Goal: Task Accomplishment & Management: Manage account settings

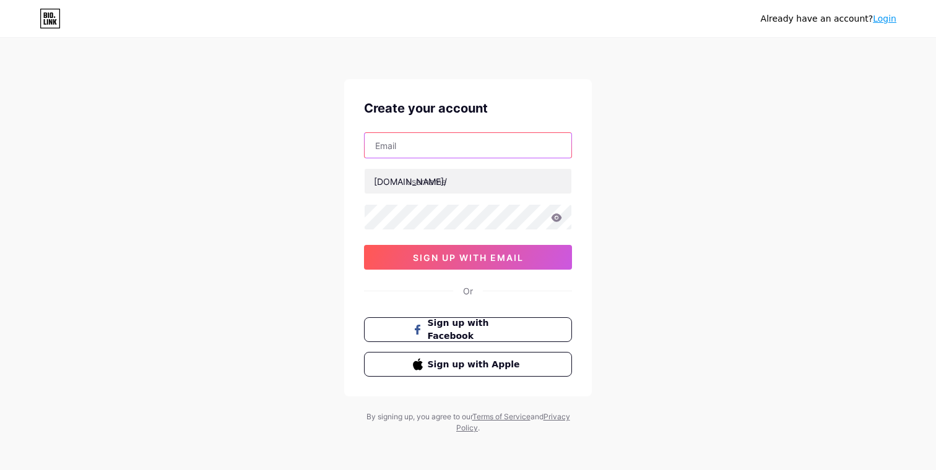
click at [464, 140] on input "text" at bounding box center [467, 145] width 207 height 25
type input "[EMAIL_ADDRESS][DOMAIN_NAME]"
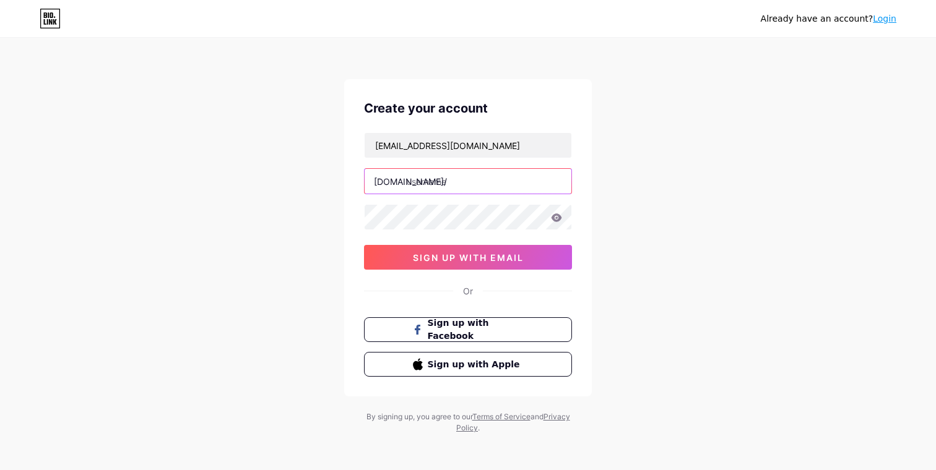
click at [467, 184] on input "text" at bounding box center [467, 181] width 207 height 25
type input "unternehmergeist"
click at [655, 239] on div "Already have an account? Login Create your account [EMAIL_ADDRESS][DOMAIN_NAME]…" at bounding box center [468, 236] width 936 height 473
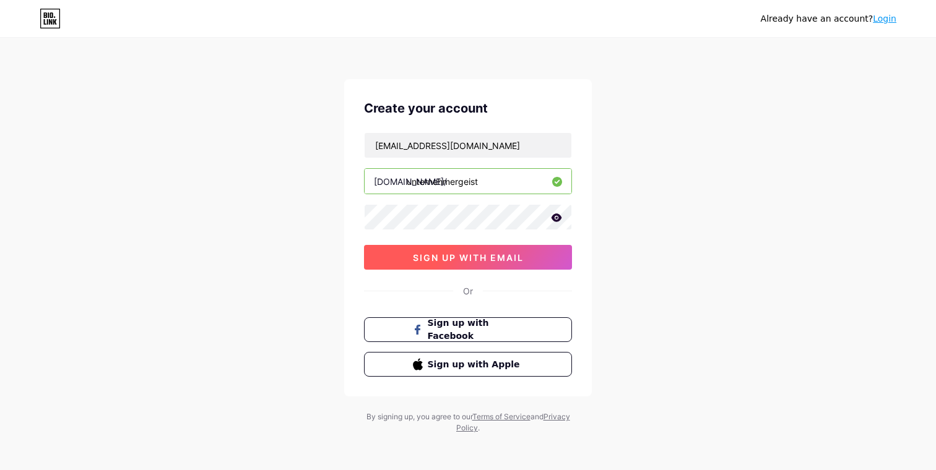
click at [553, 252] on button "sign up with email" at bounding box center [468, 257] width 208 height 25
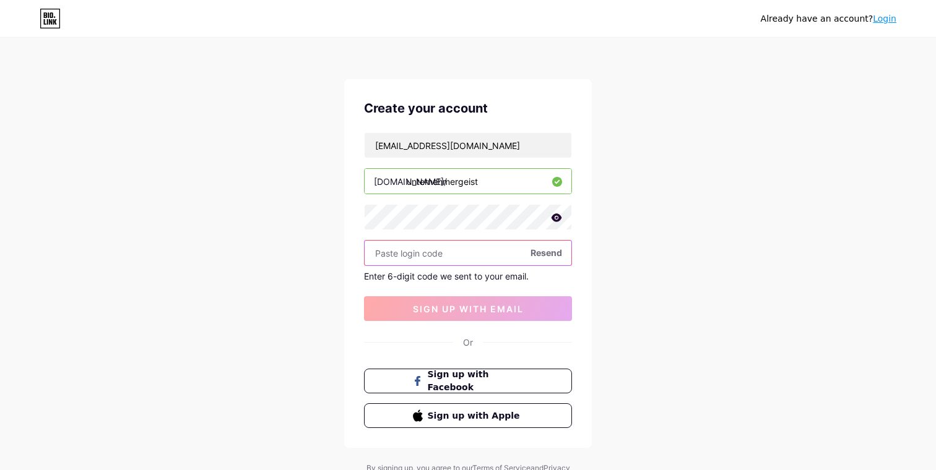
paste input "633484"
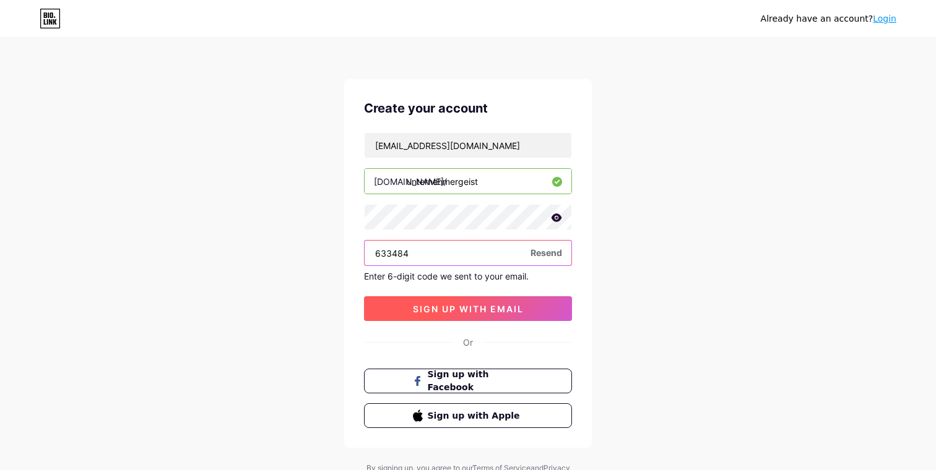
type input "633484"
click at [460, 311] on span "sign up with email" at bounding box center [468, 309] width 111 height 11
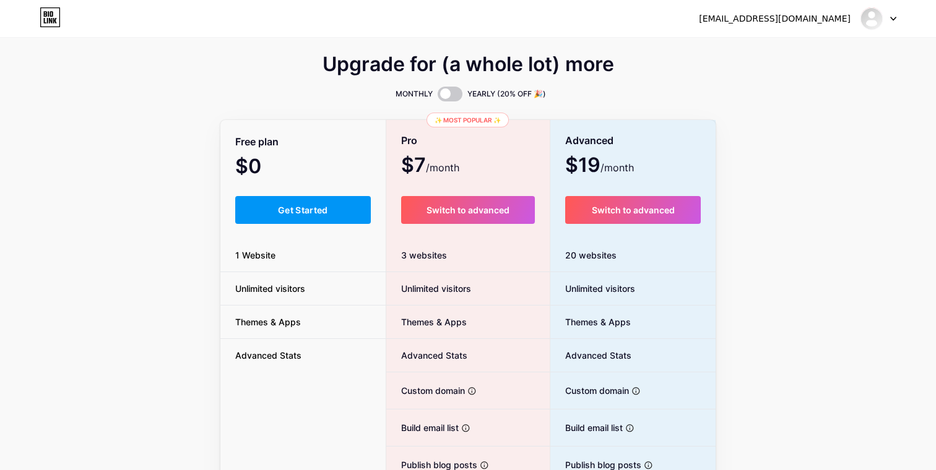
click at [222, 111] on div "Upgrade for (a whole lot) more MONTHLY YEARLY (20% OFF 🎉) Free plan $0 /month G…" at bounding box center [467, 307] width 495 height 501
click at [334, 203] on button "Get Started" at bounding box center [303, 210] width 136 height 28
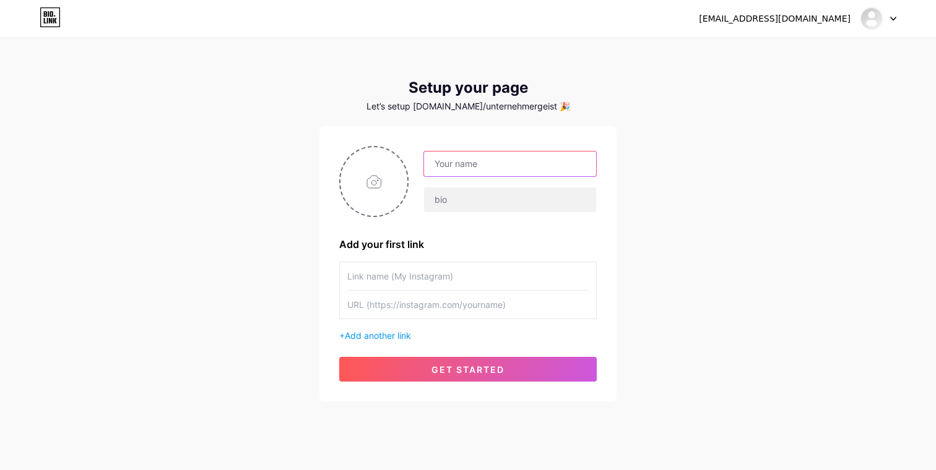
click at [506, 161] on input "text" at bounding box center [510, 164] width 172 height 25
type input "Unternehmergeist"
click at [483, 201] on input "text" at bounding box center [510, 200] width 172 height 25
type input "Meine 5 Buchempfehlungen"
click at [374, 328] on div "+ Add another link" at bounding box center [467, 302] width 257 height 80
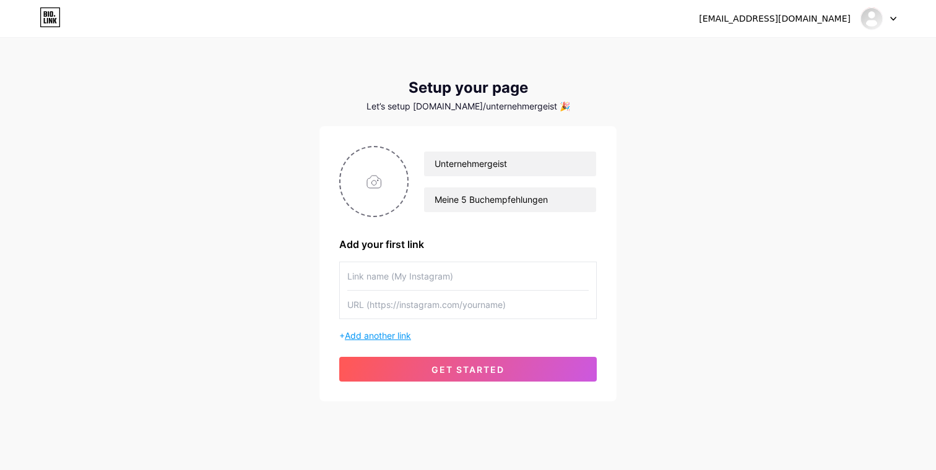
click at [374, 334] on span "Add another link" at bounding box center [378, 335] width 66 height 11
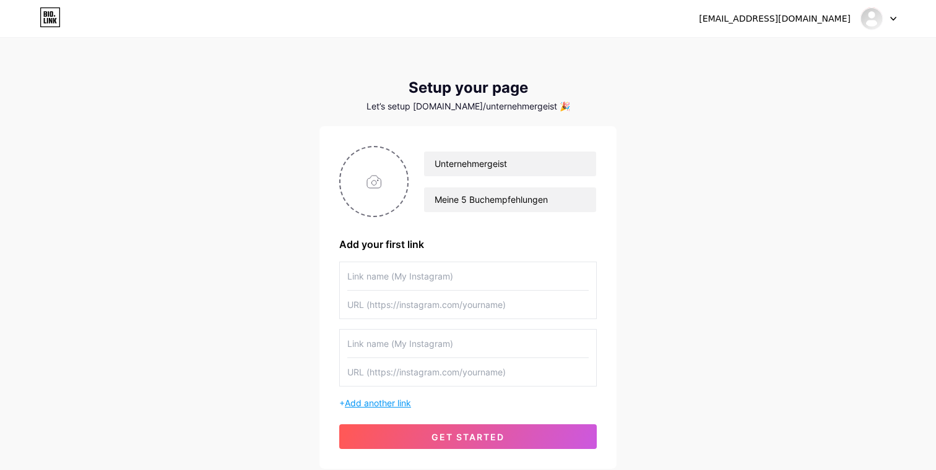
click at [374, 335] on input "text" at bounding box center [467, 344] width 241 height 28
click at [388, 395] on div "+ Add another link" at bounding box center [467, 336] width 257 height 148
click at [388, 399] on span "Add another link" at bounding box center [378, 403] width 66 height 11
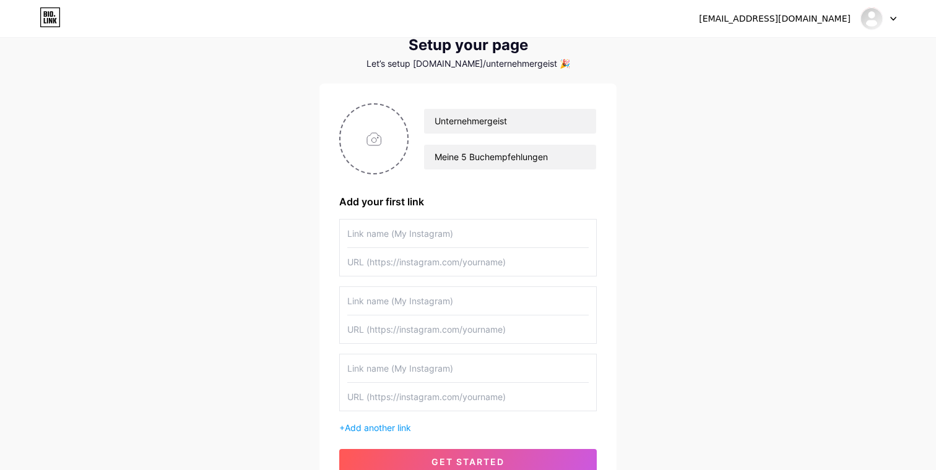
scroll to position [114, 0]
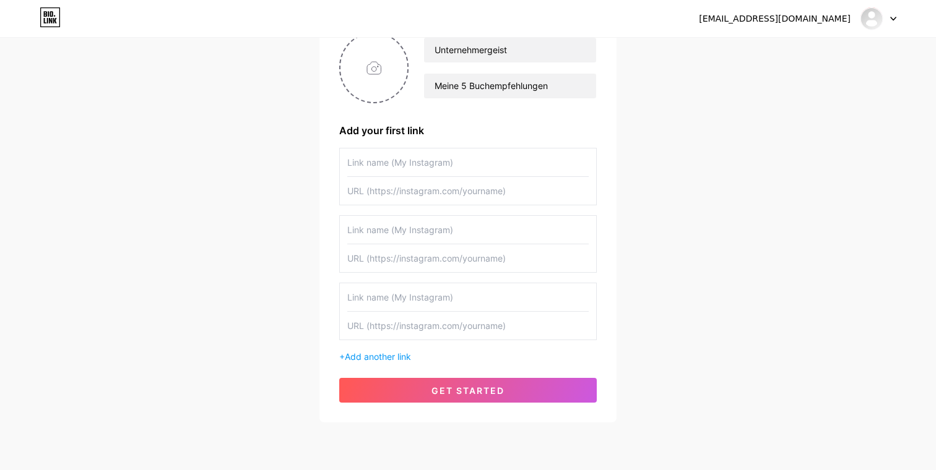
click at [389, 363] on div "+ Add another link" at bounding box center [467, 356] width 257 height 13
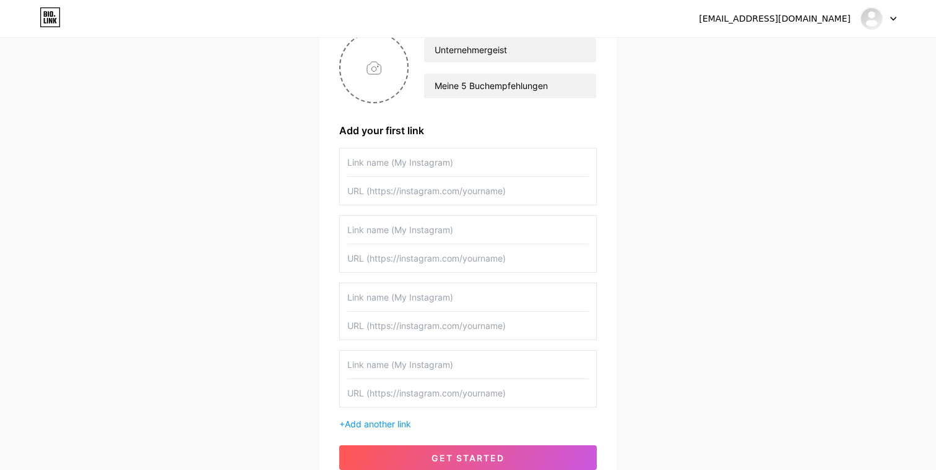
click at [405, 171] on input "text" at bounding box center [467, 163] width 241 height 28
paste input "Wie man Freunde gewinnt"
type input "Wie man Freunde gewinnt"
click at [412, 196] on input "text" at bounding box center [467, 191] width 241 height 28
paste input "[URL][DOMAIN_NAME]"
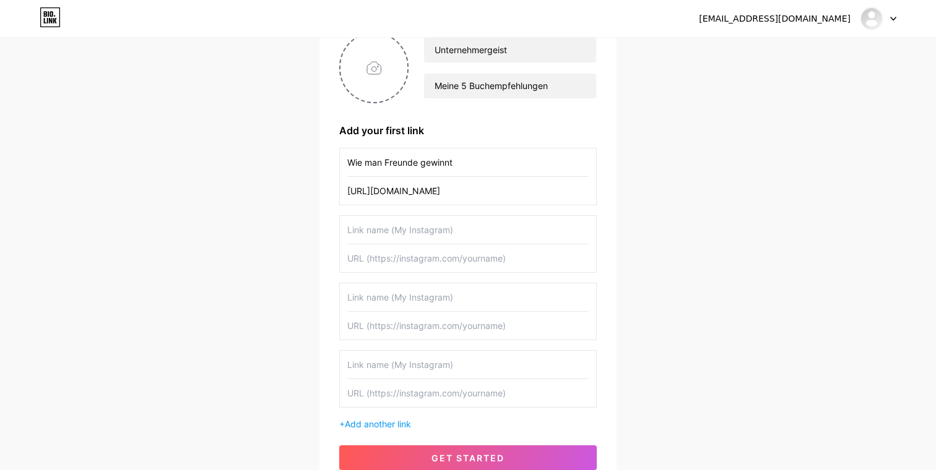
type input "[URL][DOMAIN_NAME]"
click at [408, 244] on input "text" at bounding box center [467, 258] width 241 height 28
click at [408, 232] on input "text" at bounding box center [467, 230] width 241 height 28
click at [488, 251] on input "text" at bounding box center [467, 258] width 241 height 28
paste input "Extreme Ownership"
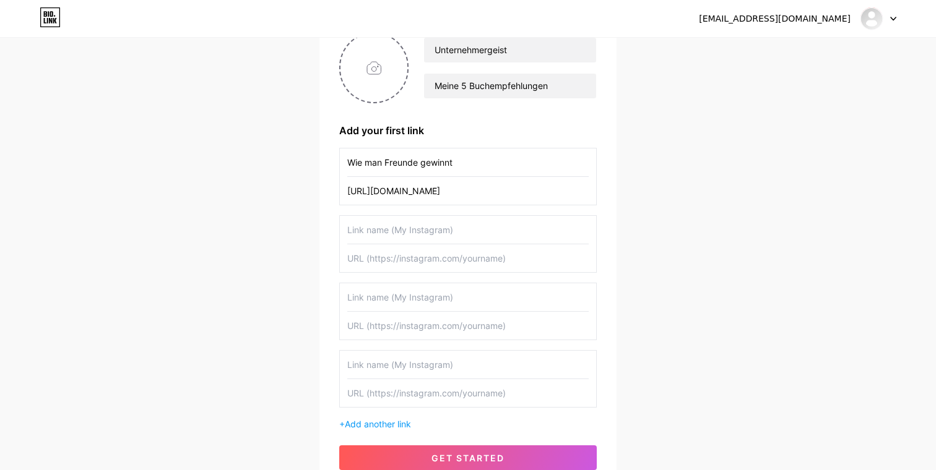
type input "Extreme Ownership"
click at [462, 243] on input "text" at bounding box center [467, 230] width 241 height 28
paste input "Extreme Ownership"
type input "Extreme Ownership"
click at [425, 259] on input "text" at bounding box center [467, 258] width 241 height 28
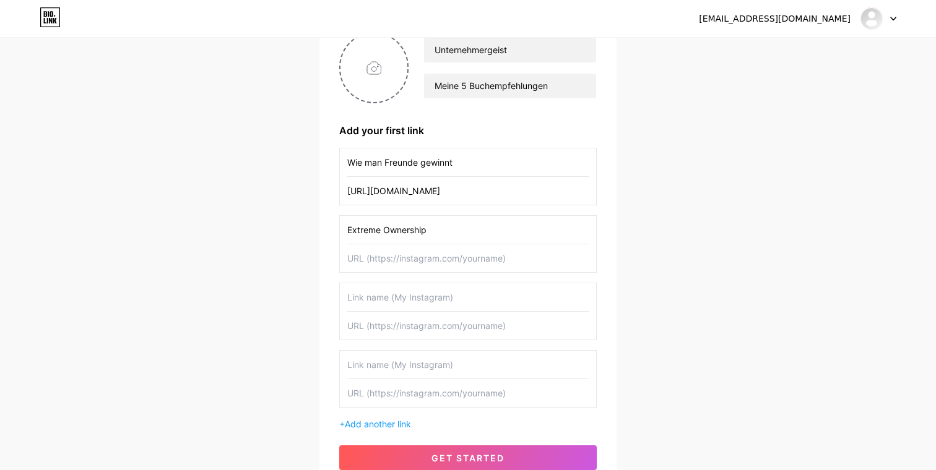
paste input "[URL][DOMAIN_NAME]"
type input "[URL][DOMAIN_NAME]"
click at [468, 295] on input "text" at bounding box center [467, 297] width 241 height 28
paste input "The One Thing"
type input "The One Thing"
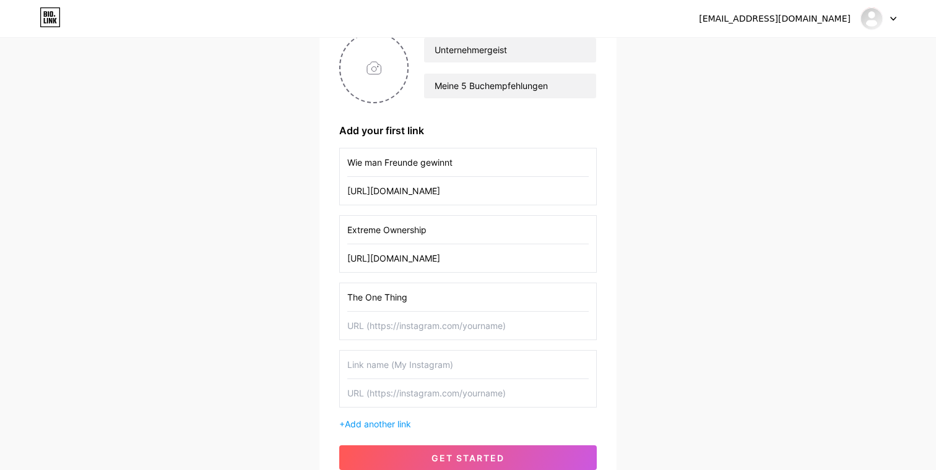
click at [397, 321] on input "text" at bounding box center [467, 326] width 241 height 28
paste input "[URL][DOMAIN_NAME]"
type input "[URL][DOMAIN_NAME]"
click at [405, 376] on input "text" at bounding box center [467, 365] width 241 height 28
paste input "Keine Regeln:"
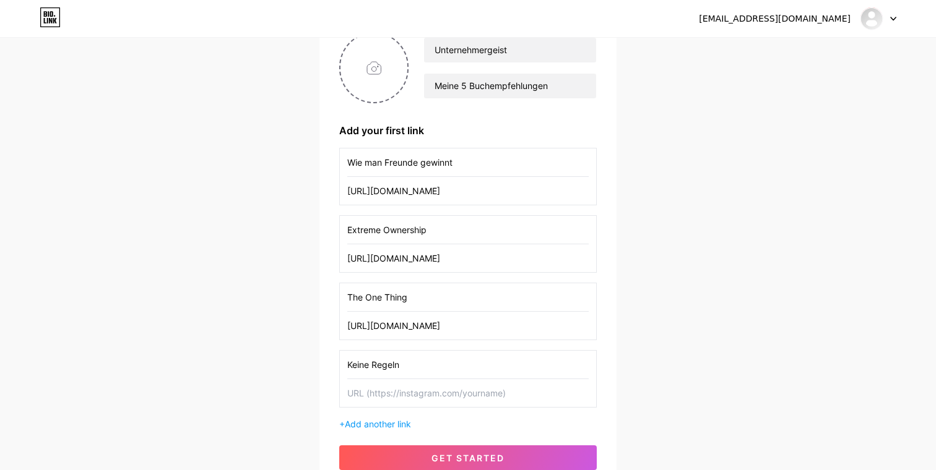
type input "Keine Regeln"
click at [464, 376] on input "Keine Regeln" at bounding box center [467, 365] width 241 height 28
click at [460, 383] on input "text" at bounding box center [467, 393] width 241 height 28
paste input "[URL][DOMAIN_NAME]"
type input "[URL][DOMAIN_NAME]"
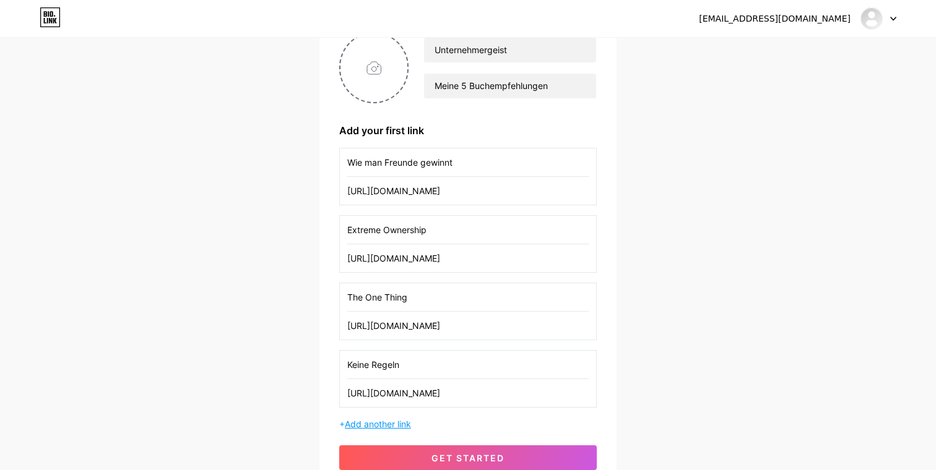
click at [405, 420] on span "Add another link" at bounding box center [378, 424] width 66 height 11
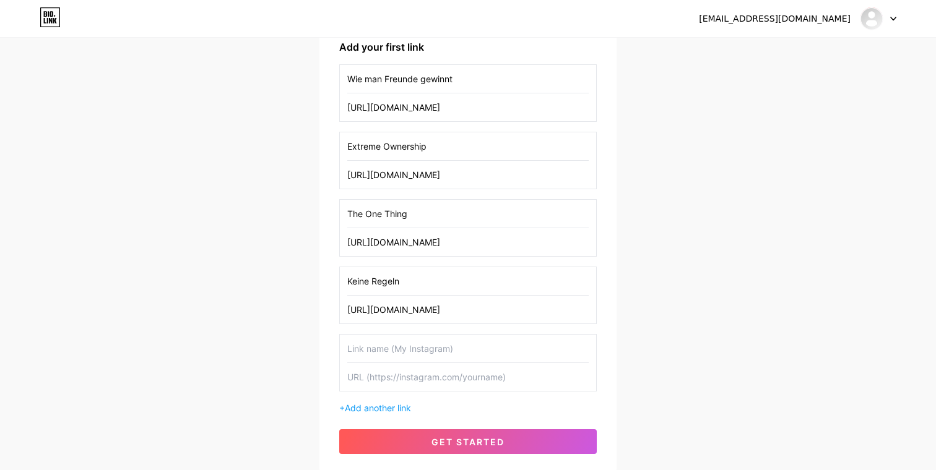
scroll to position [218, 0]
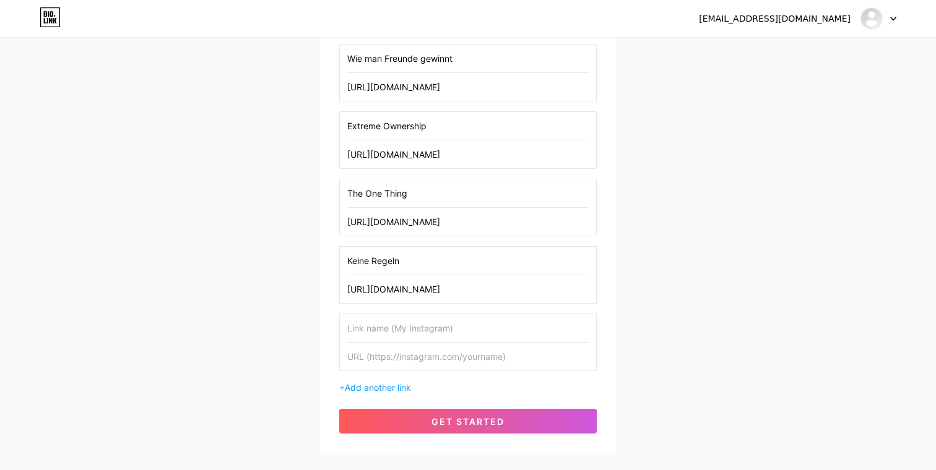
click at [445, 338] on input "text" at bounding box center [467, 328] width 241 height 28
paste input "[PERSON_NAME] [PERSON_NAME]"
type input "[PERSON_NAME] [PERSON_NAME]"
click at [381, 359] on input "text" at bounding box center [467, 357] width 241 height 28
paste input "[URL][DOMAIN_NAME]"
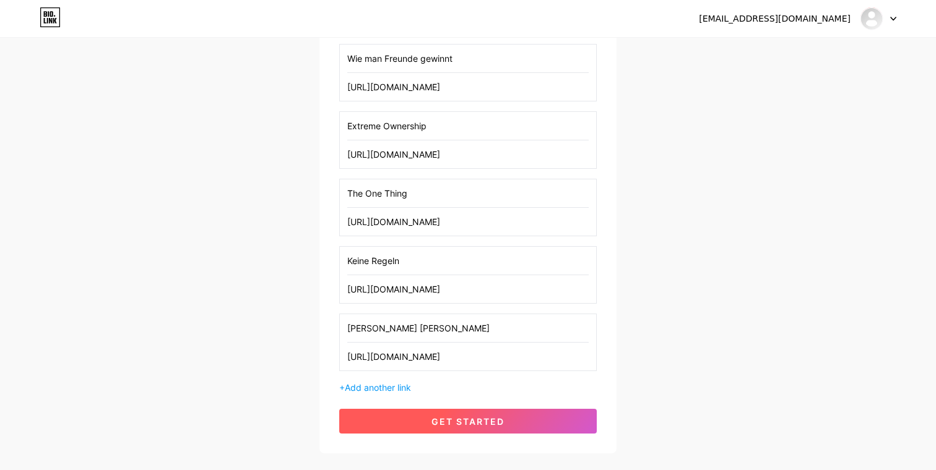
type input "[URL][DOMAIN_NAME]"
click at [473, 430] on button "get started" at bounding box center [467, 421] width 257 height 25
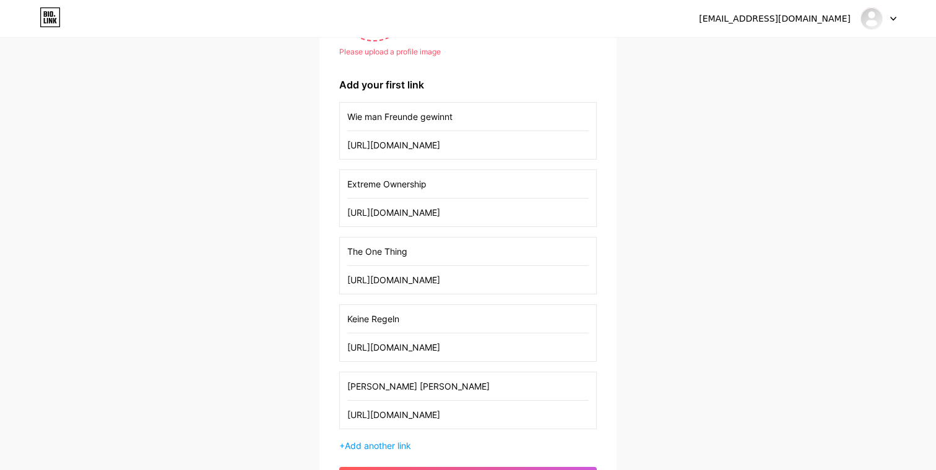
scroll to position [91, 0]
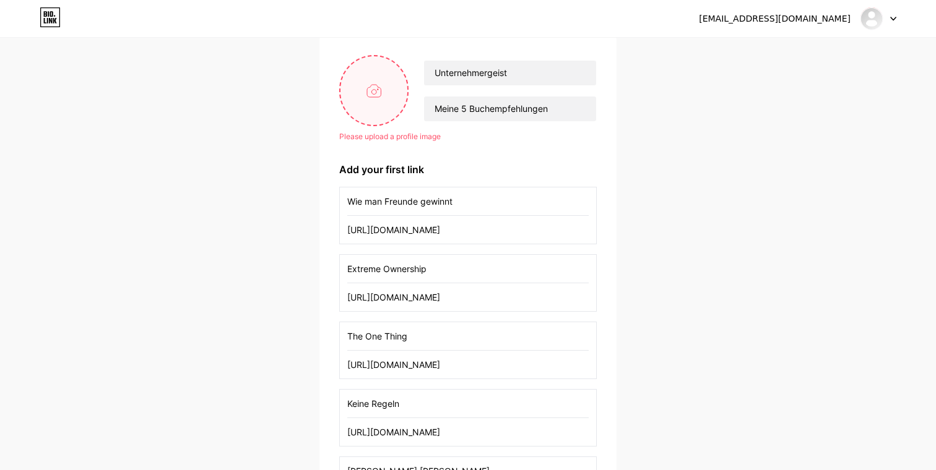
click at [389, 101] on input "file" at bounding box center [373, 90] width 67 height 69
click at [401, 72] on input "file" at bounding box center [373, 90] width 67 height 69
click at [382, 66] on input "file" at bounding box center [373, 90] width 67 height 69
type input "C:\fakepath\treerdhengeuetmsni-e.jpeg"
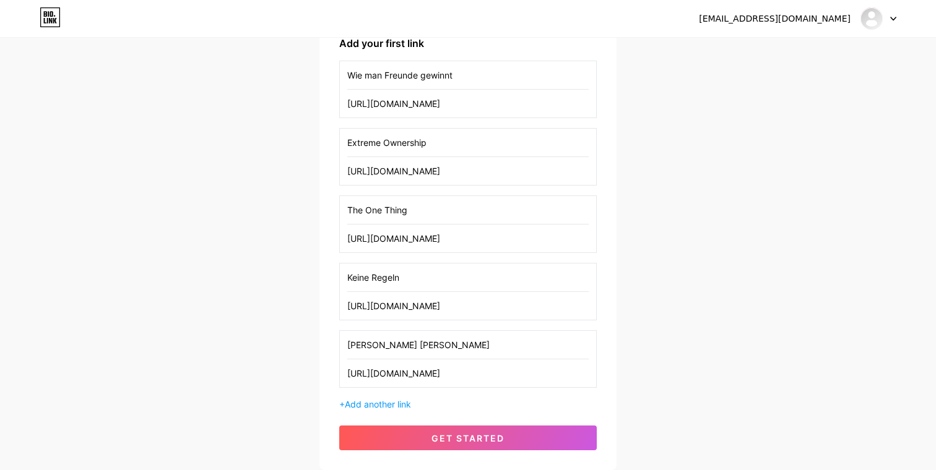
scroll to position [290, 0]
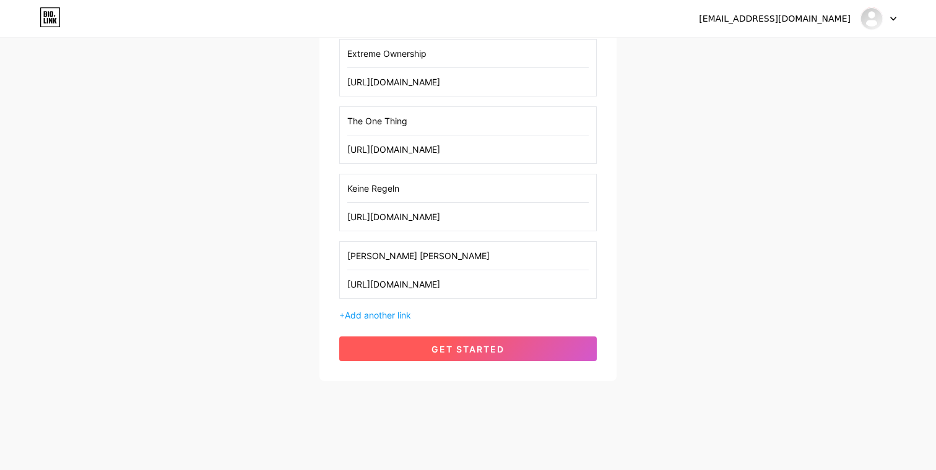
click at [467, 339] on button "get started" at bounding box center [467, 349] width 257 height 25
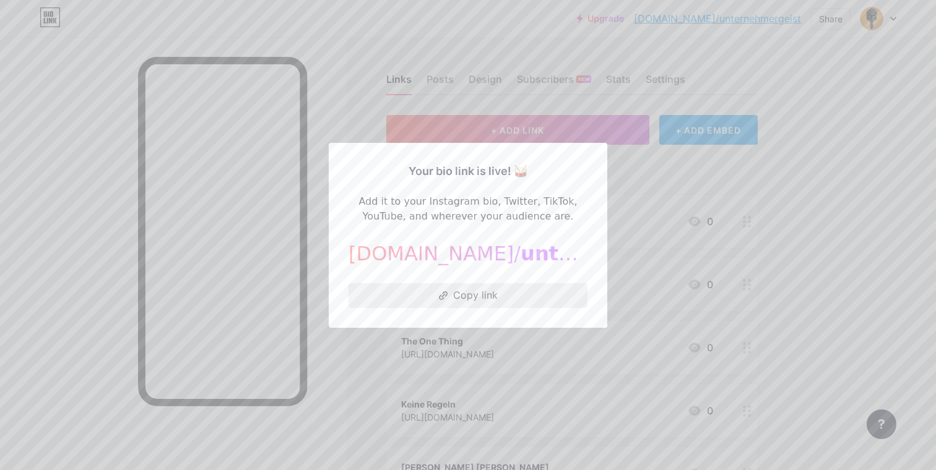
click at [473, 300] on button "Copy link" at bounding box center [467, 295] width 239 height 25
click at [496, 100] on div at bounding box center [468, 235] width 936 height 470
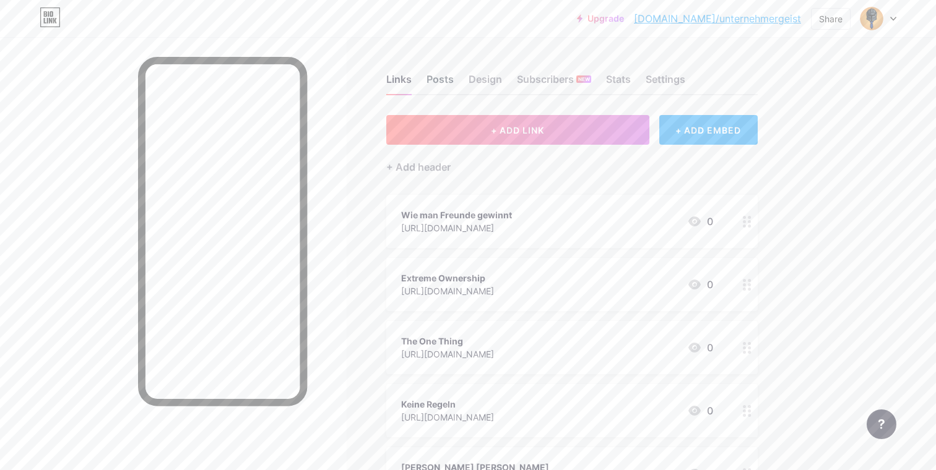
click at [446, 85] on div "Posts" at bounding box center [439, 83] width 27 height 22
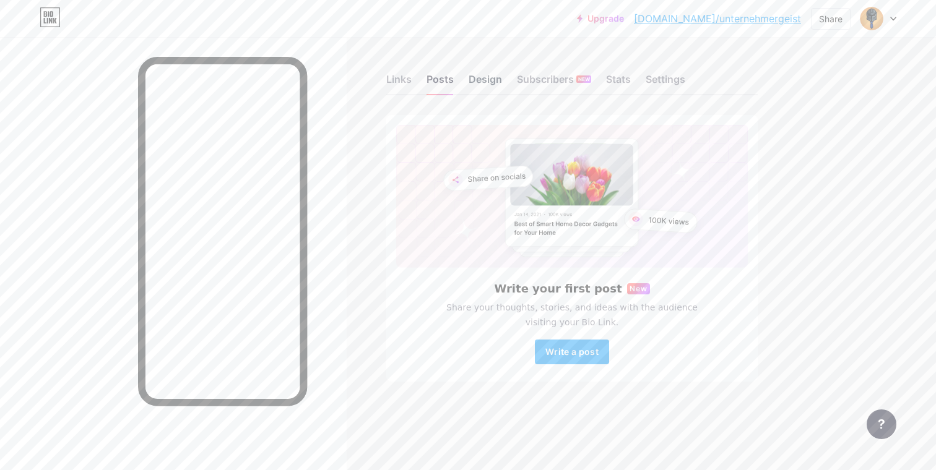
click at [493, 79] on div "Design" at bounding box center [484, 83] width 33 height 22
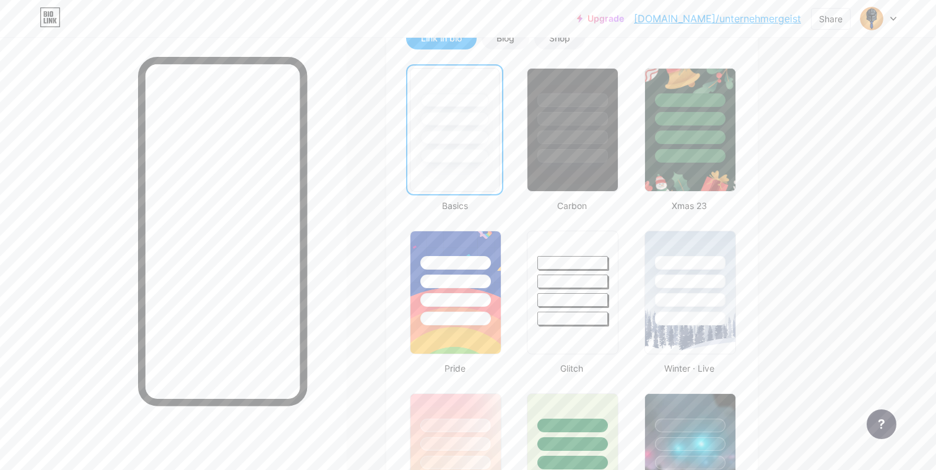
scroll to position [46, 0]
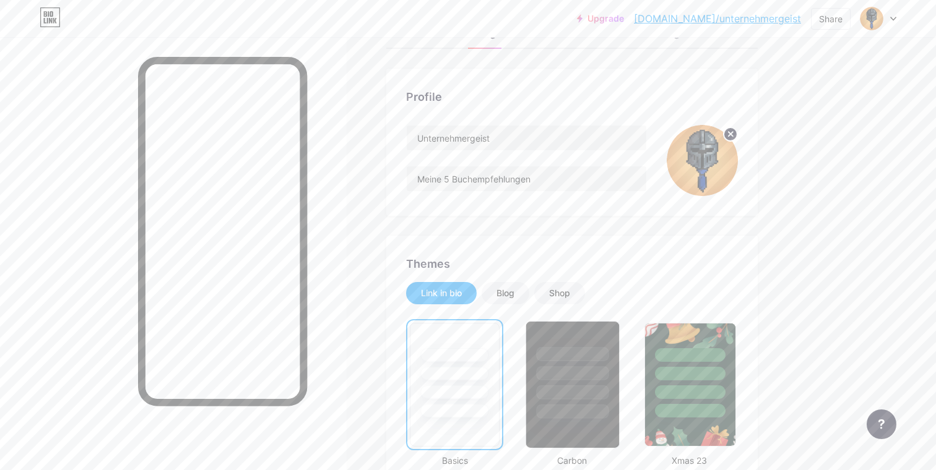
click at [597, 377] on div at bounding box center [573, 373] width 72 height 14
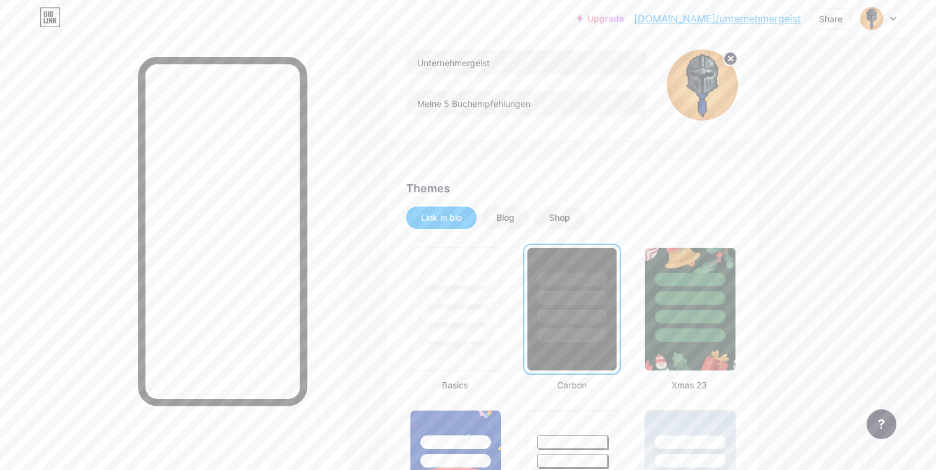
scroll to position [0, 0]
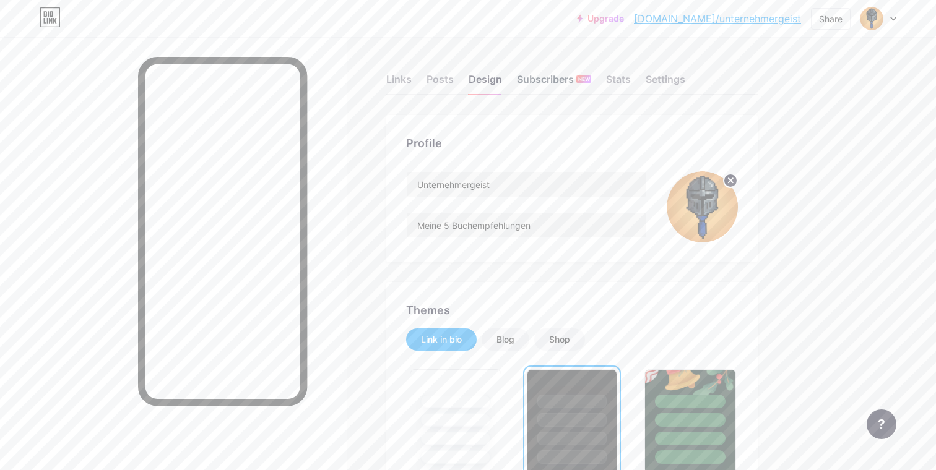
click at [559, 77] on div "Subscribers NEW" at bounding box center [554, 83] width 74 height 22
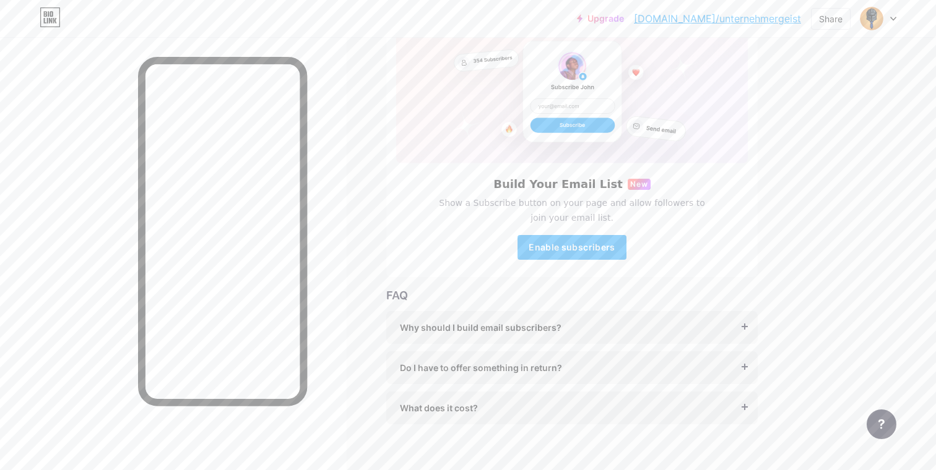
scroll to position [108, 0]
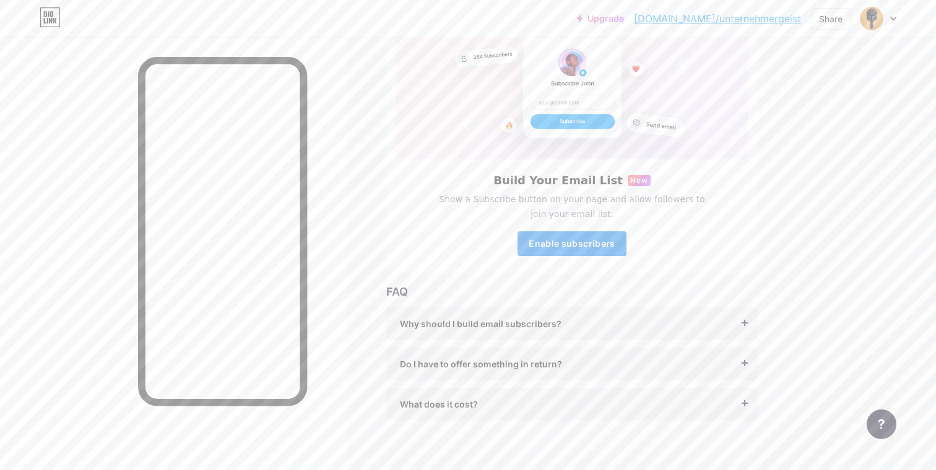
click at [577, 252] on button "Enable subscribers" at bounding box center [571, 243] width 109 height 25
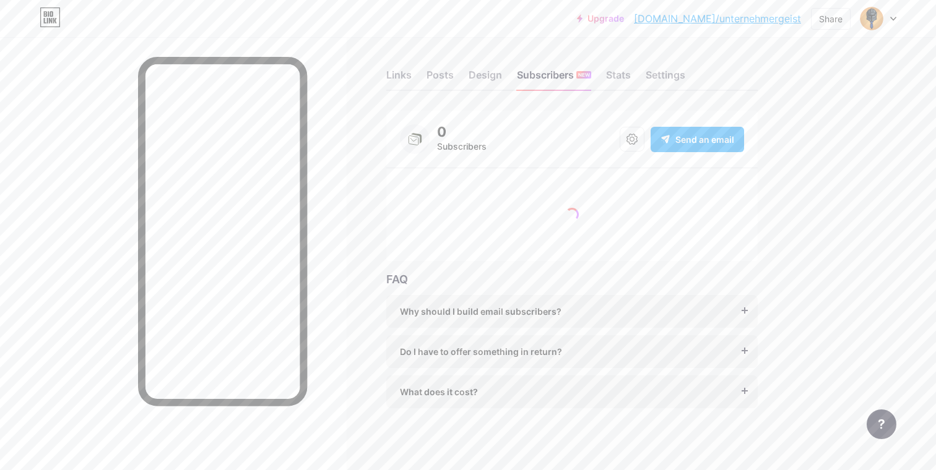
scroll to position [10, 0]
click at [636, 137] on icon at bounding box center [631, 133] width 11 height 11
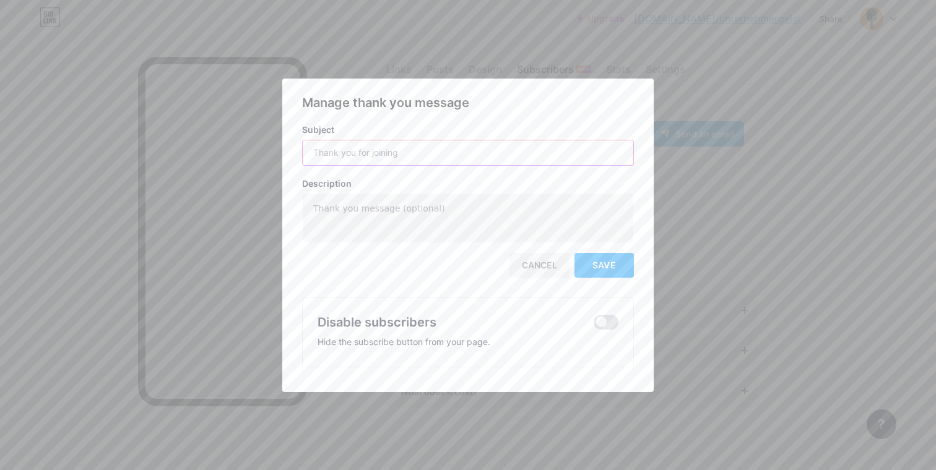
click at [561, 147] on input "text" at bounding box center [468, 152] width 330 height 25
type input "Danke!"
click at [513, 222] on textarea at bounding box center [468, 219] width 330 height 50
click at [371, 212] on textarea "Ich schicke dir meine besten Insights per E-Mail." at bounding box center [468, 219] width 330 height 50
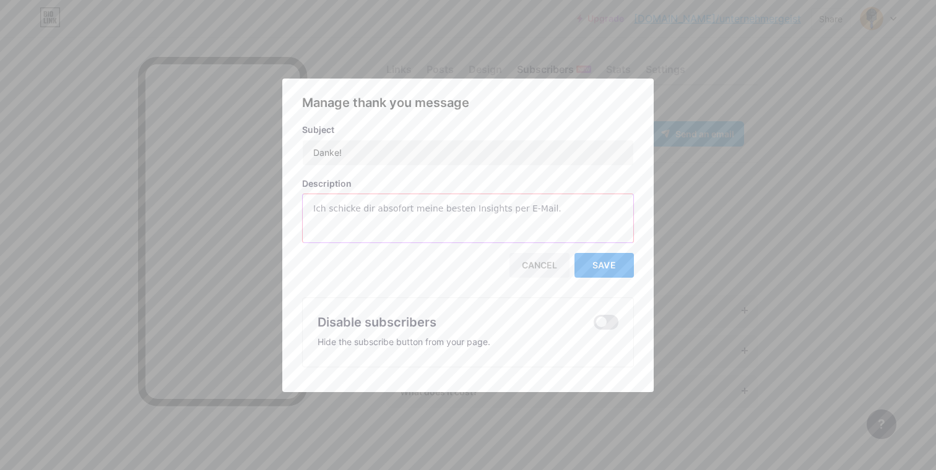
type textarea "Ich schicke dir absofort meine besten Insights per E-Mail."
click at [590, 274] on button "Save" at bounding box center [603, 265] width 59 height 25
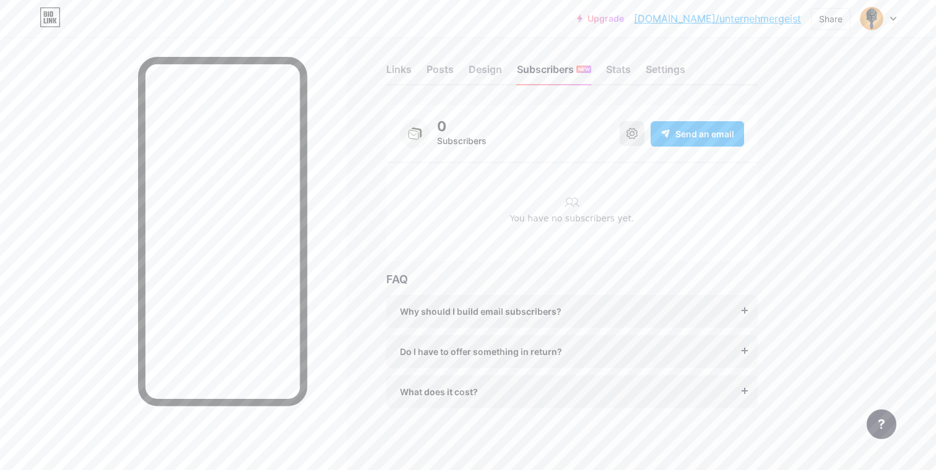
click at [639, 136] on button at bounding box center [631, 133] width 25 height 25
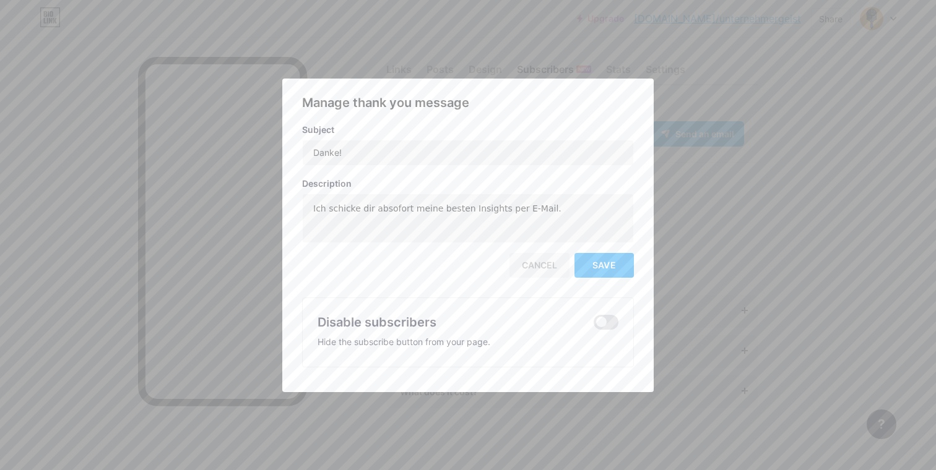
click at [559, 269] on div "Cancel" at bounding box center [539, 265] width 60 height 25
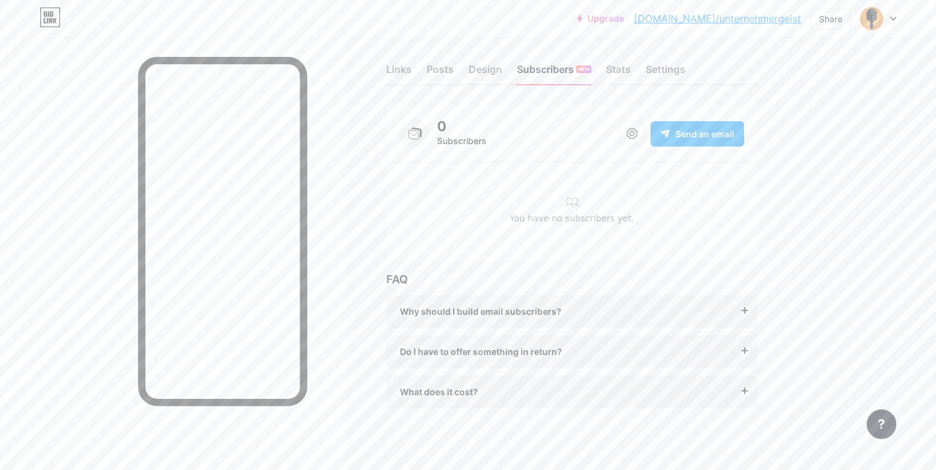
click at [633, 148] on div "0 Subscribers Send an email" at bounding box center [572, 134] width 344 height 30
click at [633, 142] on button at bounding box center [631, 133] width 25 height 25
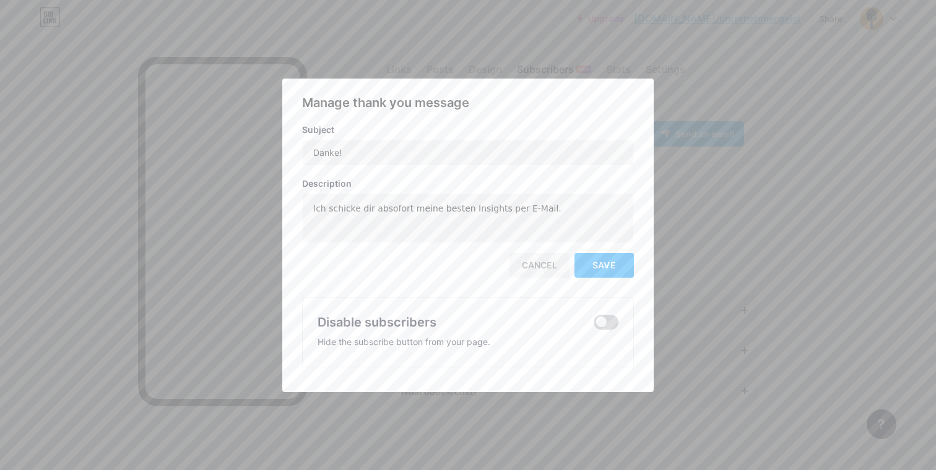
click at [595, 327] on span at bounding box center [605, 322] width 25 height 15
click at [593, 326] on input "checkbox" at bounding box center [593, 326] width 0 height 0
click at [750, 246] on div at bounding box center [468, 235] width 936 height 470
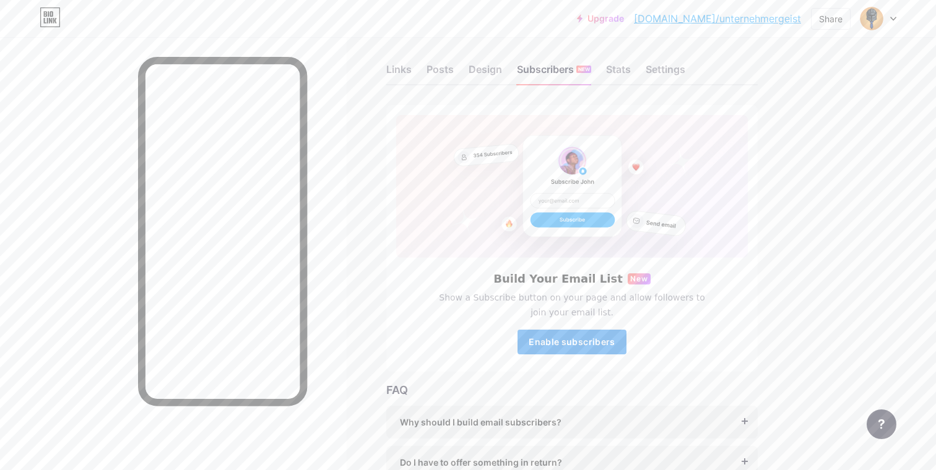
click at [605, 345] on span "Enable subscribers" at bounding box center [571, 342] width 86 height 11
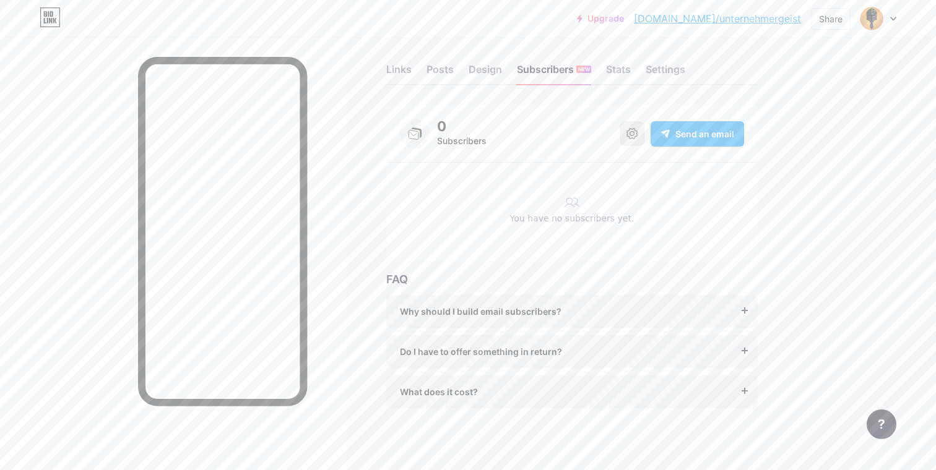
click at [635, 140] on button at bounding box center [631, 133] width 25 height 25
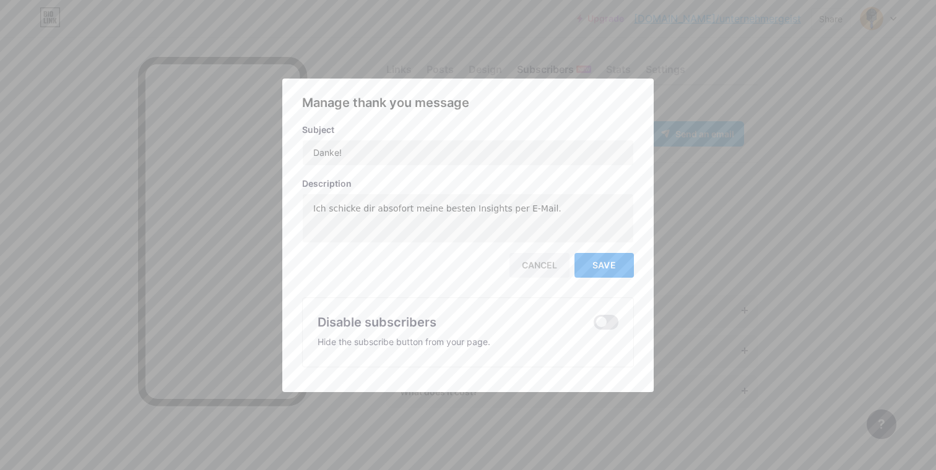
click at [596, 268] on span "Save" at bounding box center [604, 265] width 24 height 11
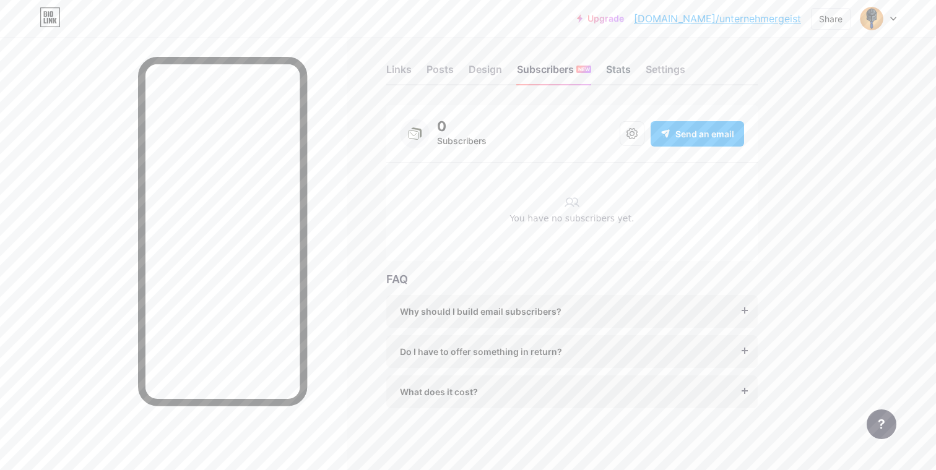
click at [613, 75] on div "Stats" at bounding box center [618, 73] width 25 height 22
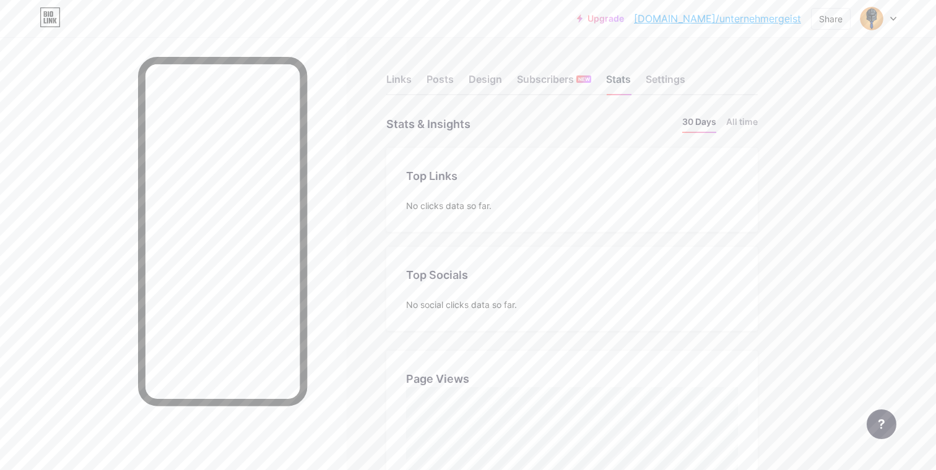
scroll to position [470, 936]
click at [699, 80] on div "Links Posts Design Subscribers NEW Stats Settings" at bounding box center [571, 73] width 371 height 43
click at [668, 82] on div "Settings" at bounding box center [665, 83] width 40 height 22
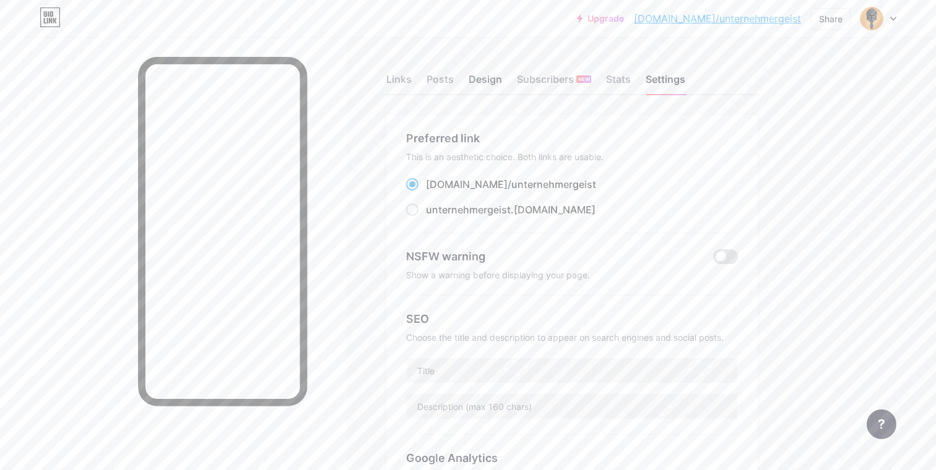
click at [486, 81] on div "Design" at bounding box center [484, 83] width 33 height 22
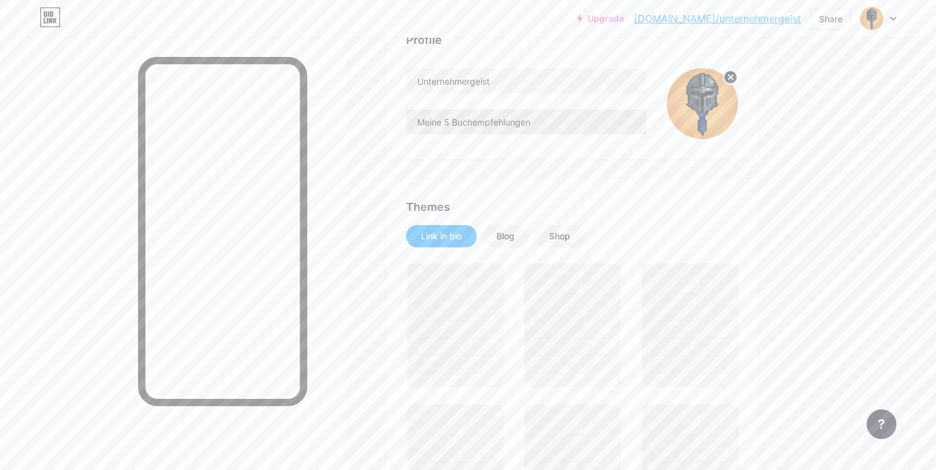
scroll to position [124, 0]
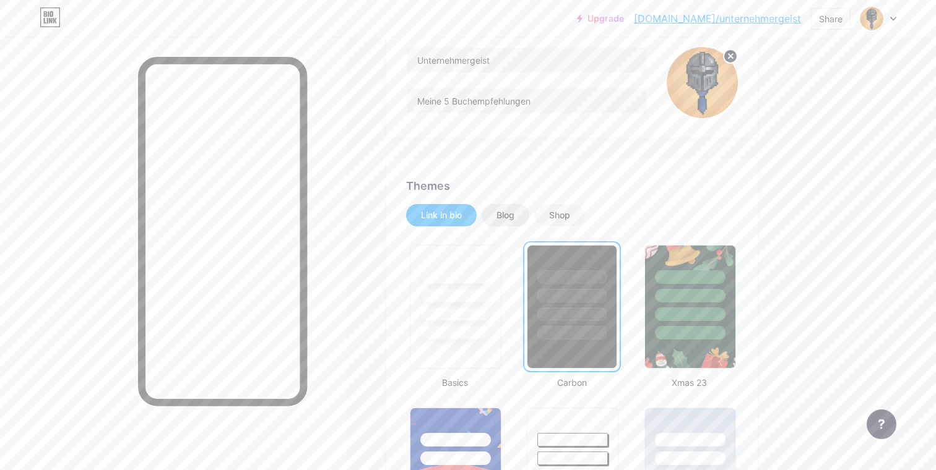
click at [515, 205] on div "Blog" at bounding box center [505, 215] width 48 height 22
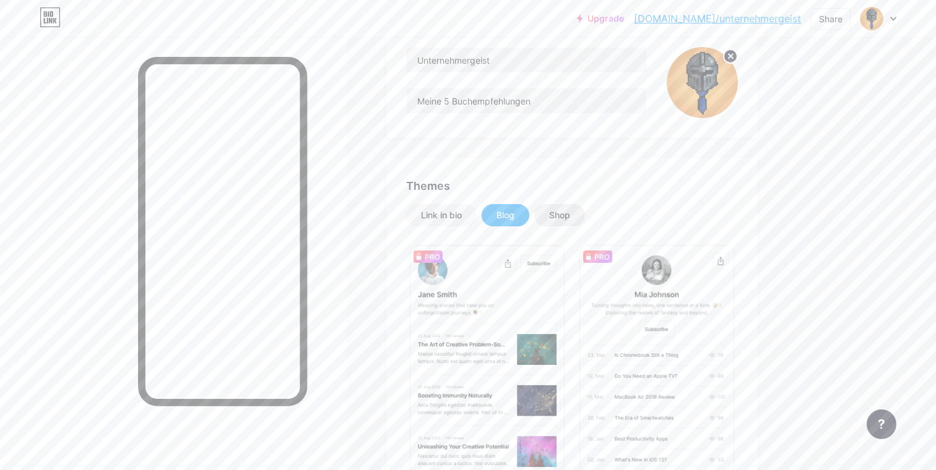
click at [554, 215] on div "Shop" at bounding box center [559, 215] width 21 height 12
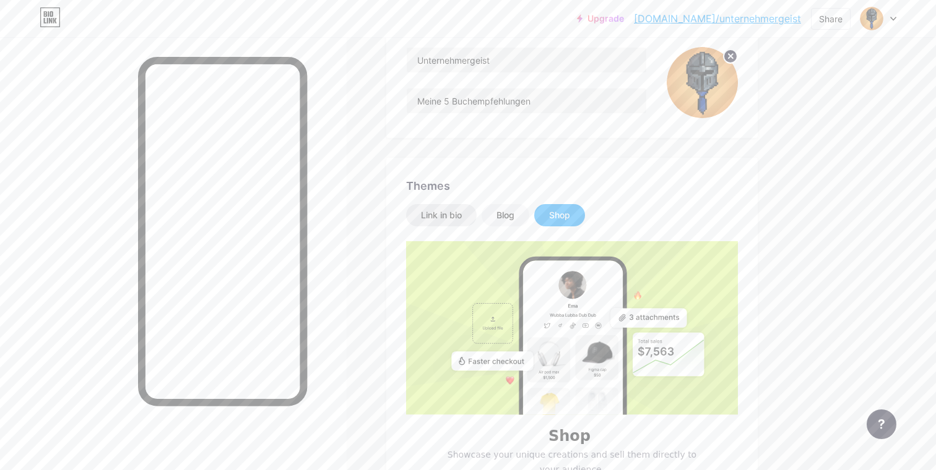
click at [454, 222] on div "Link in bio" at bounding box center [441, 215] width 71 height 22
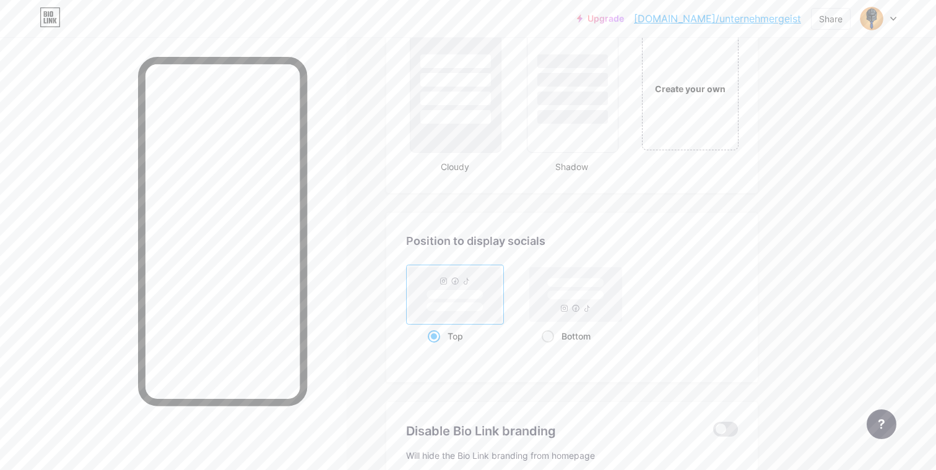
scroll to position [1632, 0]
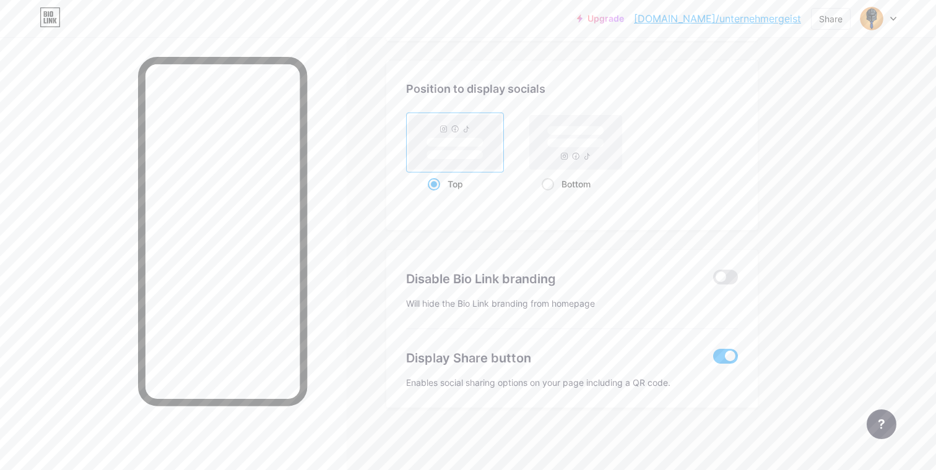
click at [720, 353] on span at bounding box center [725, 356] width 25 height 15
click at [713, 360] on input "checkbox" at bounding box center [713, 360] width 0 height 0
click at [733, 354] on span at bounding box center [725, 356] width 25 height 15
click at [713, 360] on input "checkbox" at bounding box center [713, 360] width 0 height 0
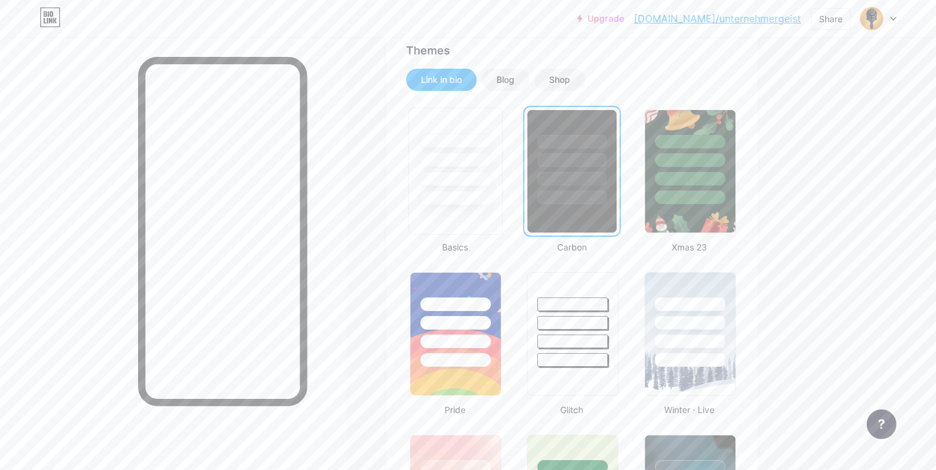
scroll to position [0, 0]
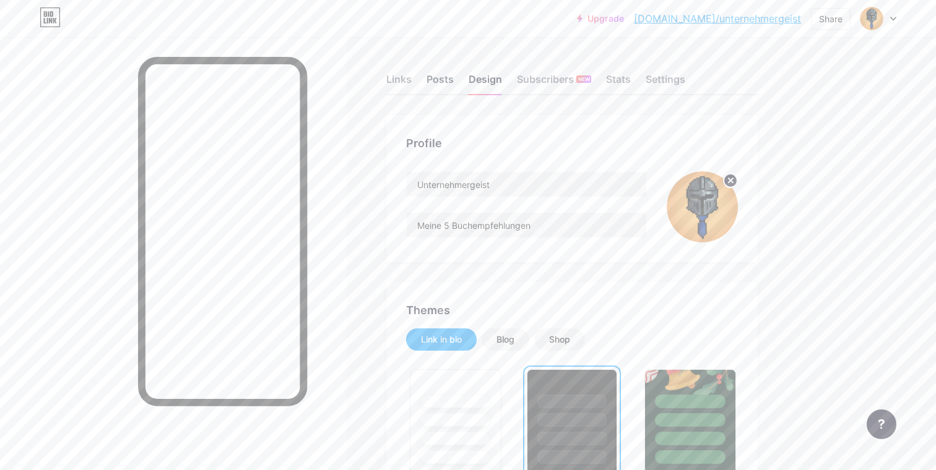
click at [438, 92] on div "Posts" at bounding box center [439, 83] width 27 height 22
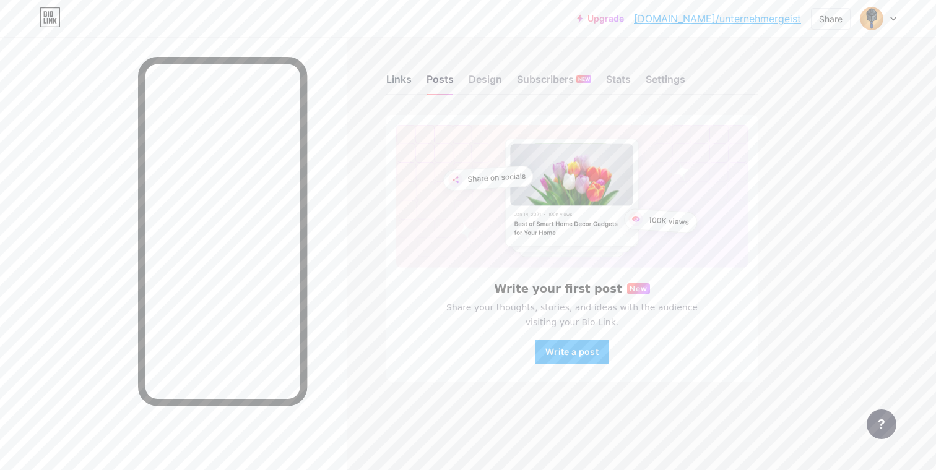
click at [391, 82] on div "Links" at bounding box center [398, 83] width 25 height 22
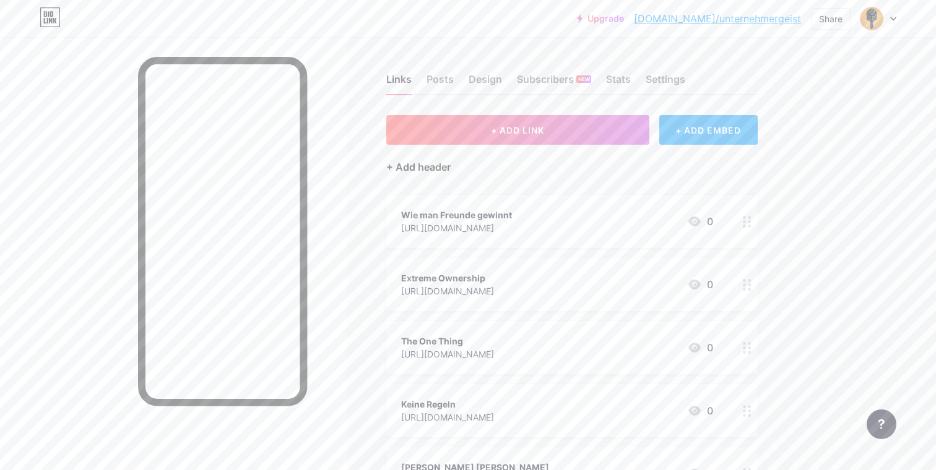
click at [441, 162] on div "+ Add header" at bounding box center [418, 167] width 64 height 15
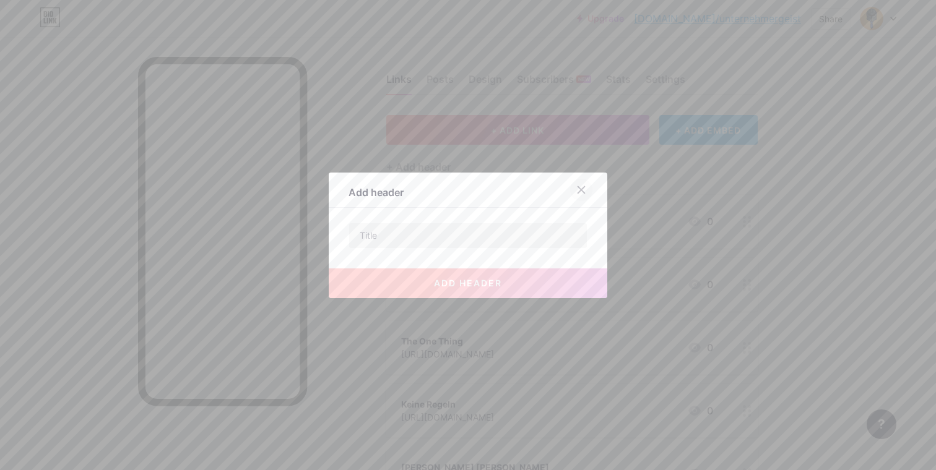
click at [585, 191] on icon at bounding box center [581, 190] width 10 height 10
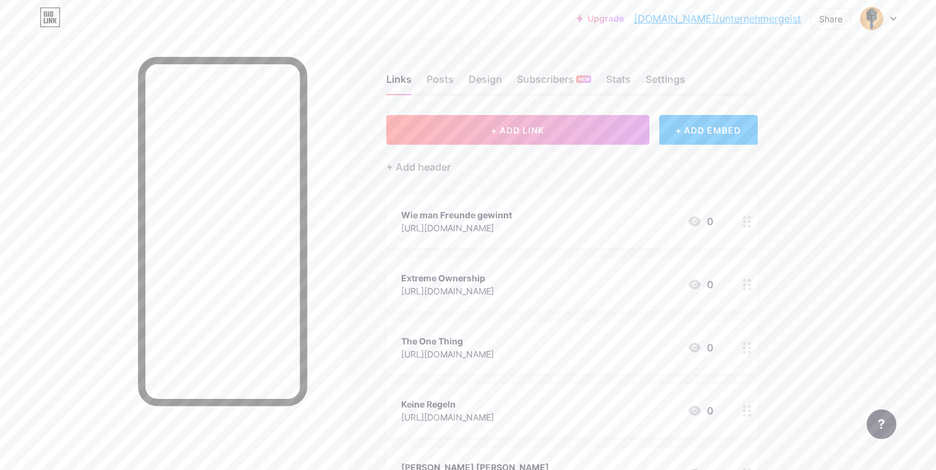
click at [430, 178] on div "+ ADD LINK + ADD EMBED + Add header Wie man Freunde gewinnt [URL][DOMAIN_NAME] …" at bounding box center [571, 349] width 371 height 468
click at [429, 171] on div "+ Add header" at bounding box center [418, 167] width 64 height 15
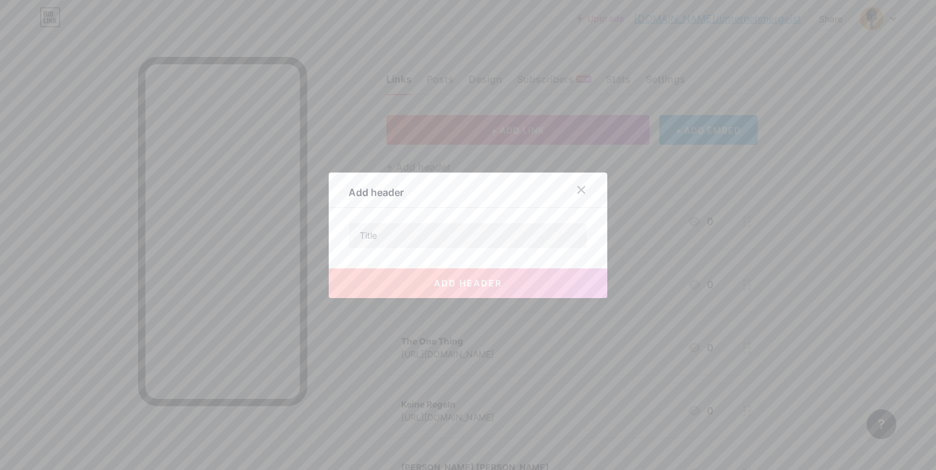
click at [446, 248] on div at bounding box center [467, 236] width 239 height 26
click at [444, 242] on input "text" at bounding box center [468, 235] width 238 height 25
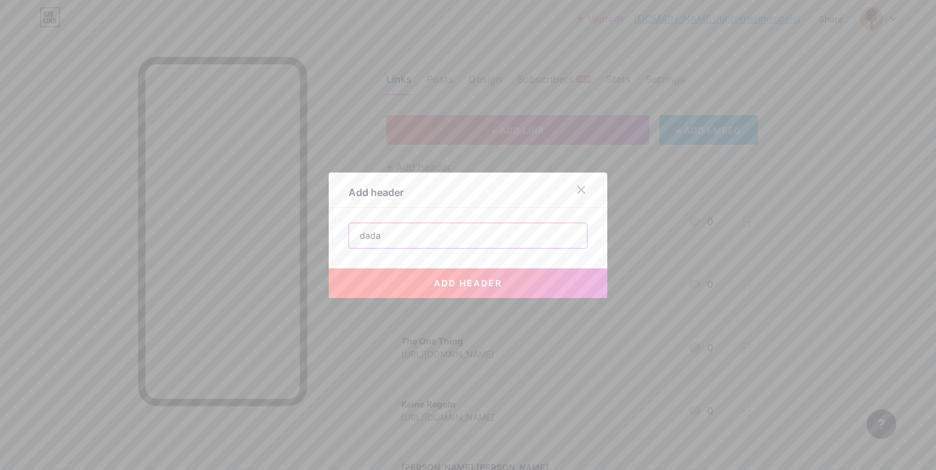
type input "dada"
click at [450, 274] on button "add header" at bounding box center [468, 284] width 278 height 30
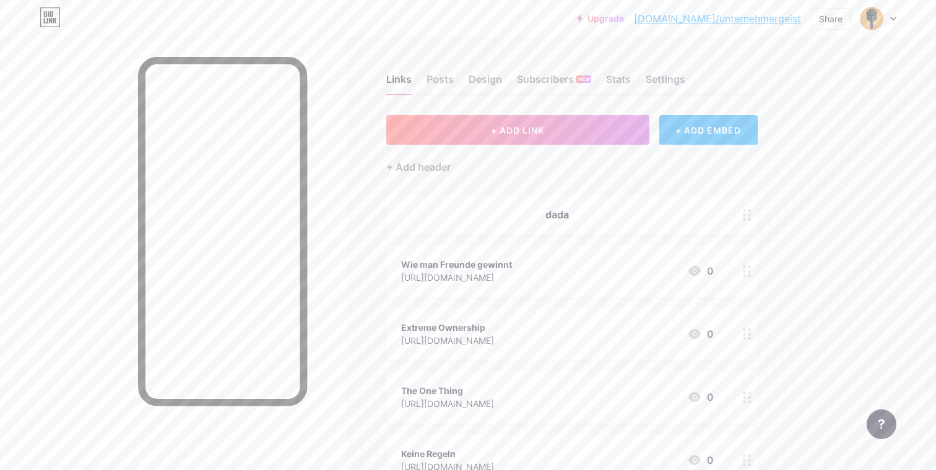
click at [471, 230] on div "dada" at bounding box center [571, 215] width 371 height 40
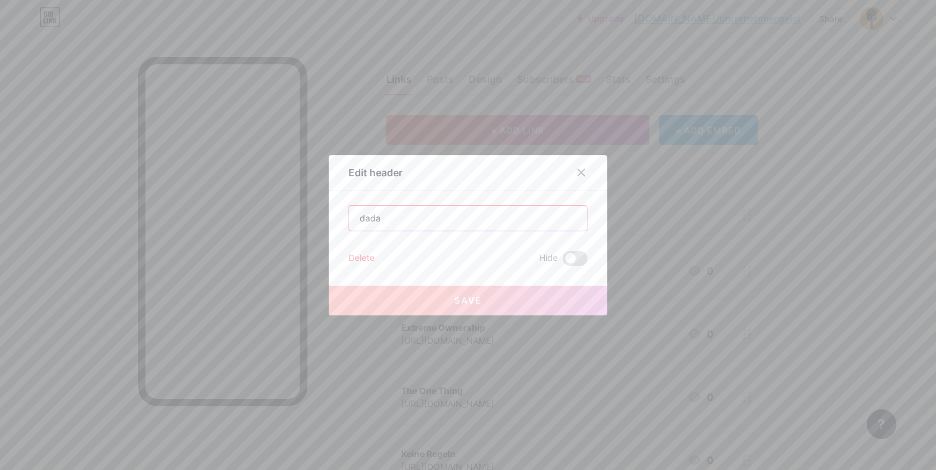
click at [421, 215] on input "dada" at bounding box center [468, 218] width 238 height 25
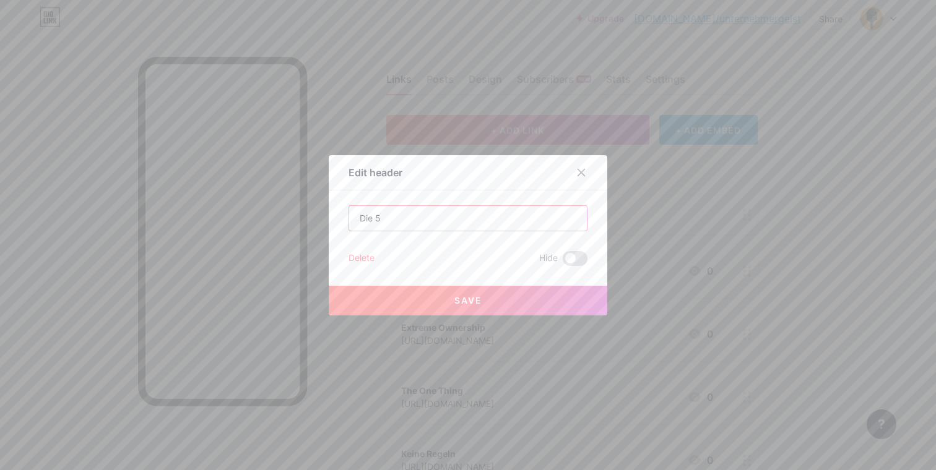
type input "dada"
click at [592, 249] on div "Edit header Delete Hide Save" at bounding box center [468, 235] width 278 height 160
click at [586, 254] on label at bounding box center [575, 258] width 25 height 15
click at [563, 262] on input "checkbox" at bounding box center [563, 262] width 0 height 0
click at [584, 255] on span at bounding box center [575, 258] width 25 height 15
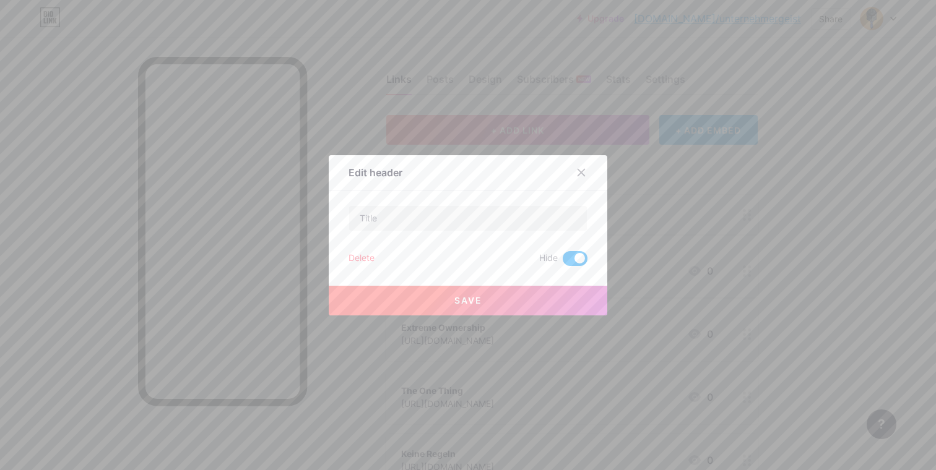
click at [563, 262] on input "checkbox" at bounding box center [563, 262] width 0 height 0
click at [581, 255] on span at bounding box center [575, 258] width 25 height 15
click at [563, 262] on input "checkbox" at bounding box center [563, 262] width 0 height 0
click at [567, 313] on button "Save" at bounding box center [468, 301] width 278 height 30
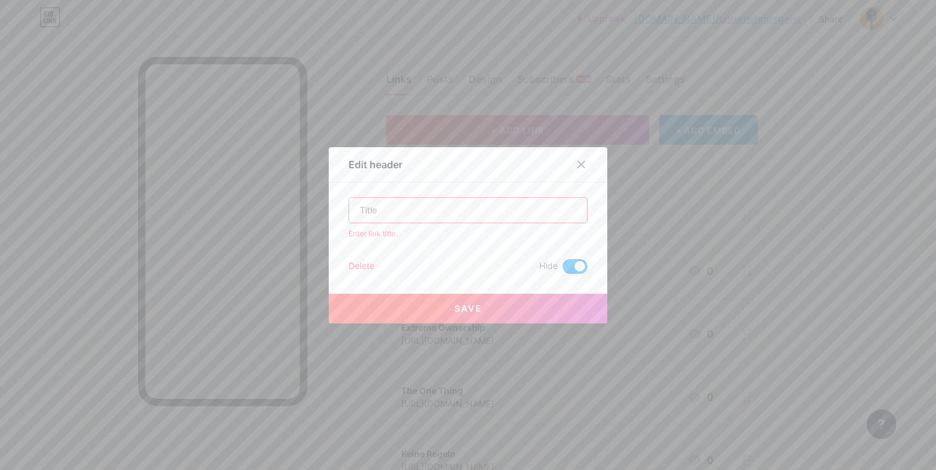
click at [551, 205] on input "text" at bounding box center [468, 210] width 238 height 25
click at [587, 166] on div at bounding box center [581, 164] width 22 height 22
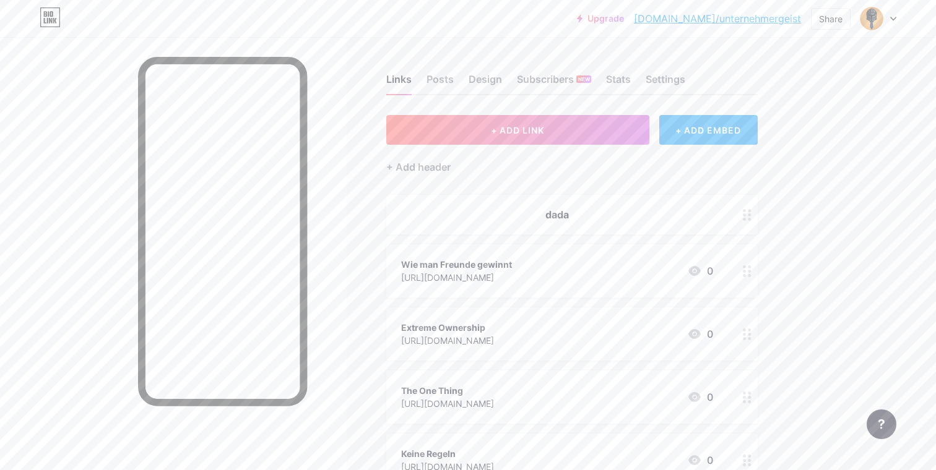
click at [746, 211] on icon at bounding box center [747, 215] width 9 height 12
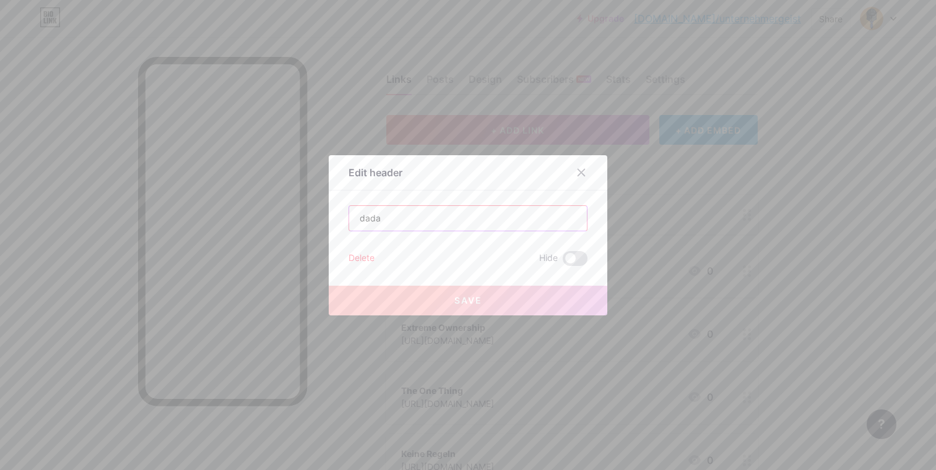
click at [475, 218] on input "dada" at bounding box center [468, 218] width 238 height 25
click at [557, 256] on span "Hide" at bounding box center [548, 258] width 19 height 15
click at [574, 253] on span at bounding box center [575, 258] width 25 height 15
click at [563, 262] on input "checkbox" at bounding box center [563, 262] width 0 height 0
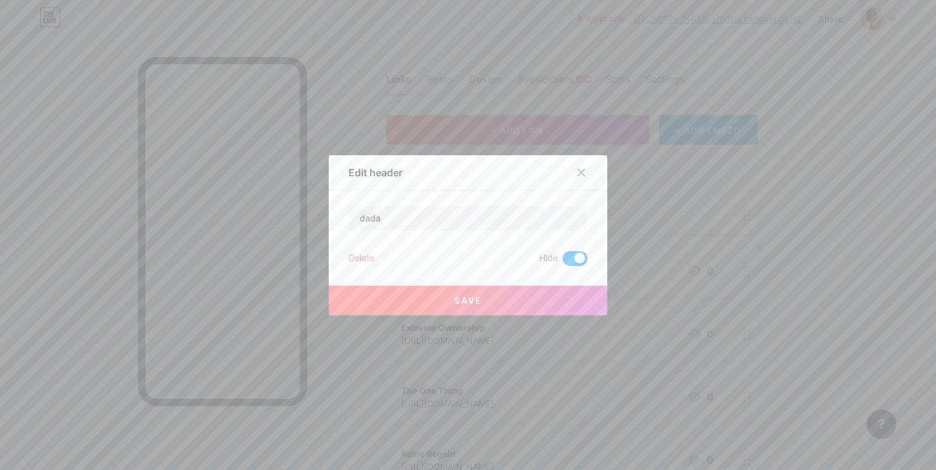
click at [560, 300] on button "Save" at bounding box center [468, 301] width 278 height 30
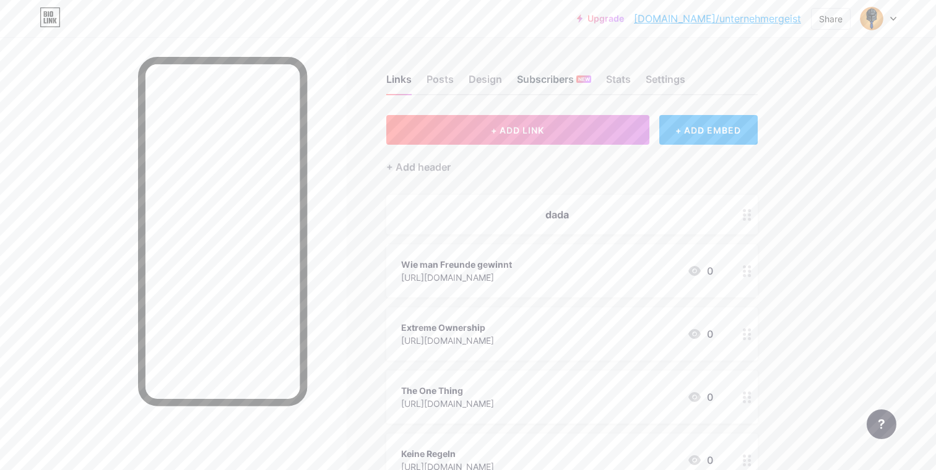
click at [527, 86] on div "Subscribers NEW" at bounding box center [554, 83] width 74 height 22
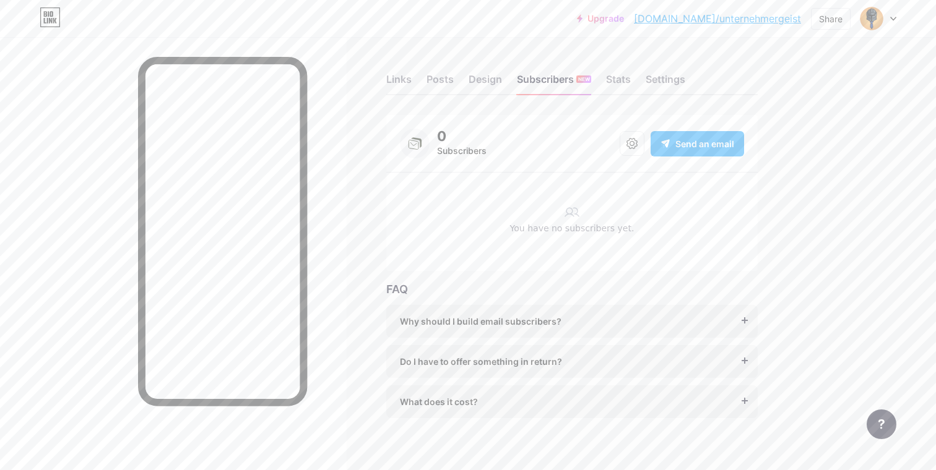
click at [418, 144] on icon at bounding box center [413, 144] width 10 height 9
click at [641, 25] on div "Upgrade [DOMAIN_NAME]/untern... [DOMAIN_NAME]/unternehmergeist" at bounding box center [689, 18] width 224 height 22
click at [624, 17] on link "Upgrade" at bounding box center [600, 19] width 47 height 10
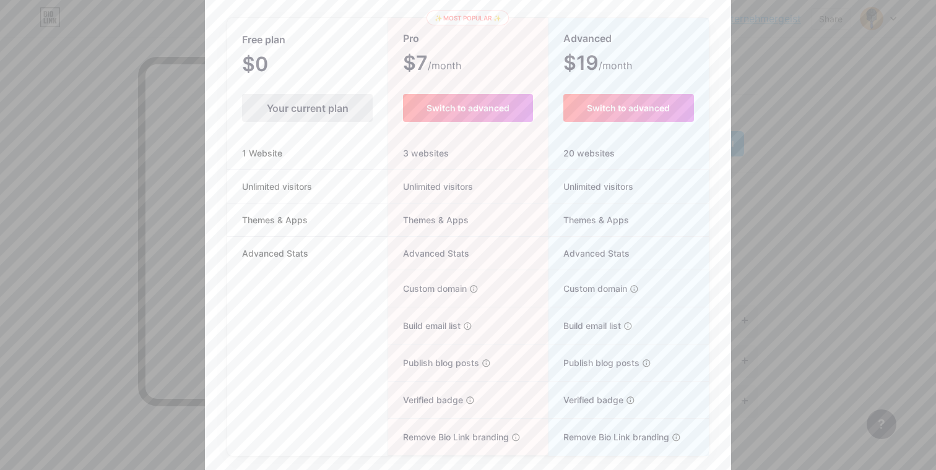
scroll to position [113, 0]
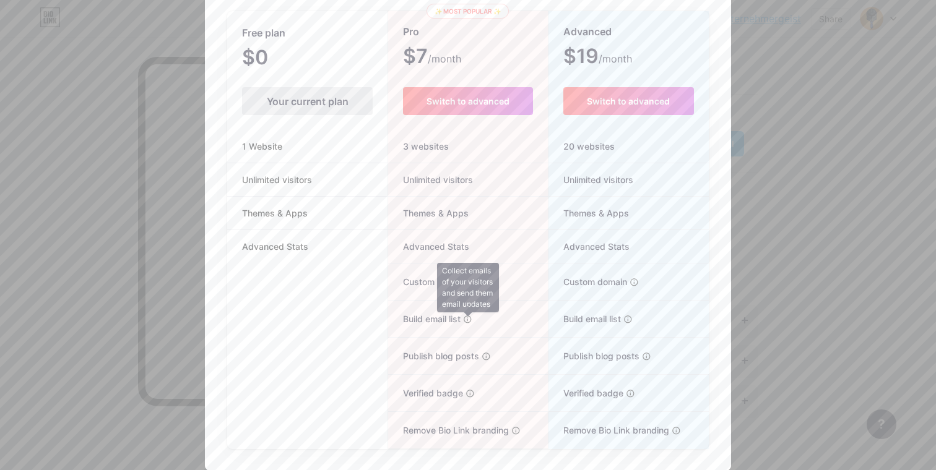
click at [472, 319] on icon at bounding box center [467, 319] width 9 height 9
click at [817, 210] on div at bounding box center [468, 121] width 936 height 470
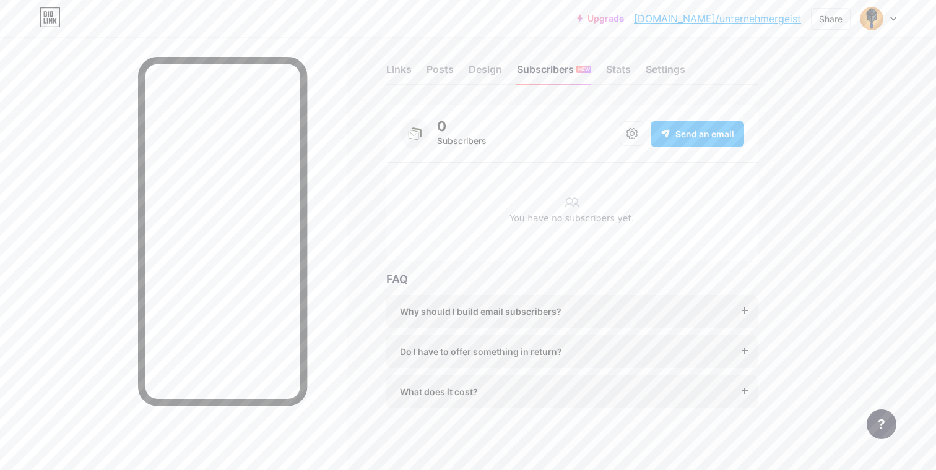
scroll to position [0, 0]
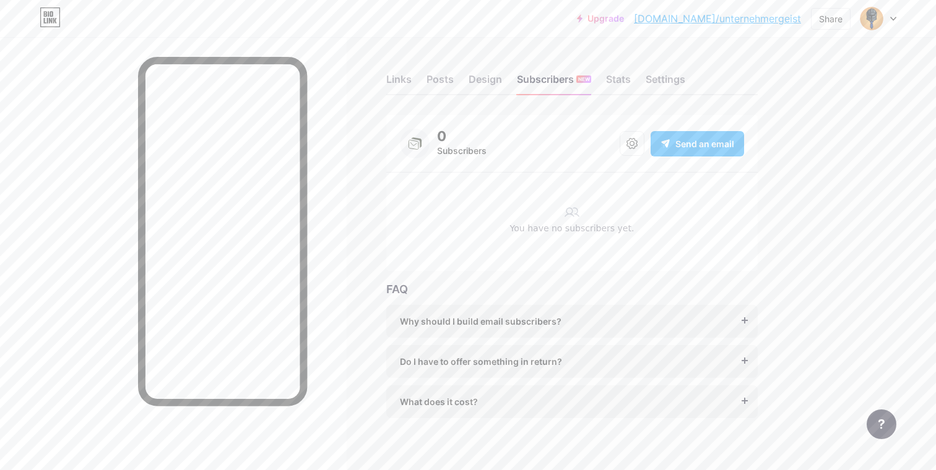
click at [697, 83] on div "Links Posts Design Subscribers NEW Stats Settings" at bounding box center [571, 73] width 371 height 43
click at [671, 83] on div "Settings" at bounding box center [665, 83] width 40 height 22
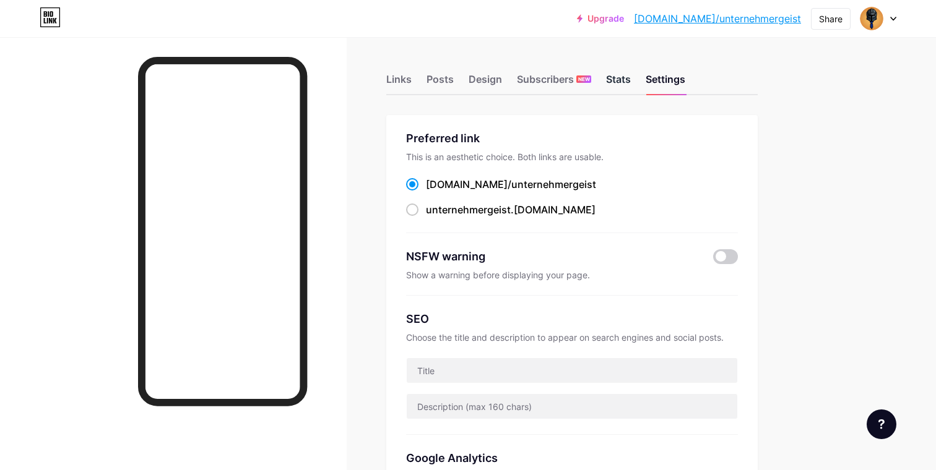
click at [623, 84] on div "Stats" at bounding box center [618, 83] width 25 height 22
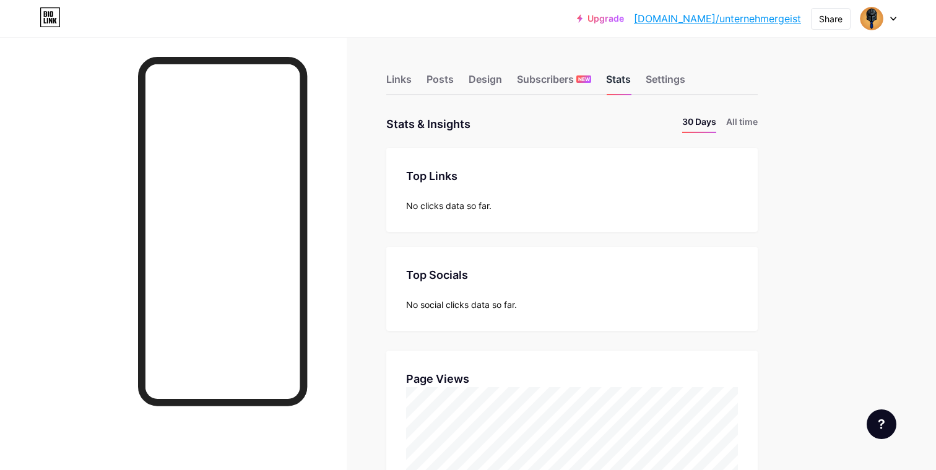
scroll to position [470, 936]
click at [408, 85] on div "Links" at bounding box center [398, 83] width 25 height 22
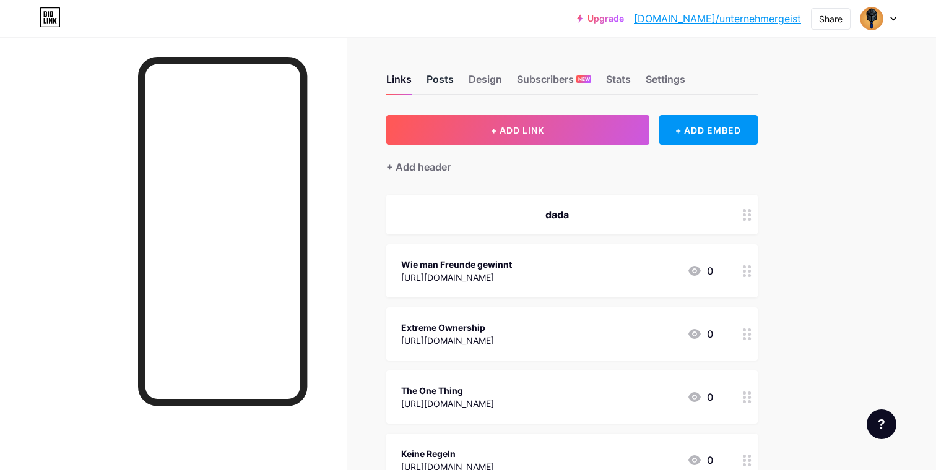
click at [438, 77] on div "Posts" at bounding box center [439, 83] width 27 height 22
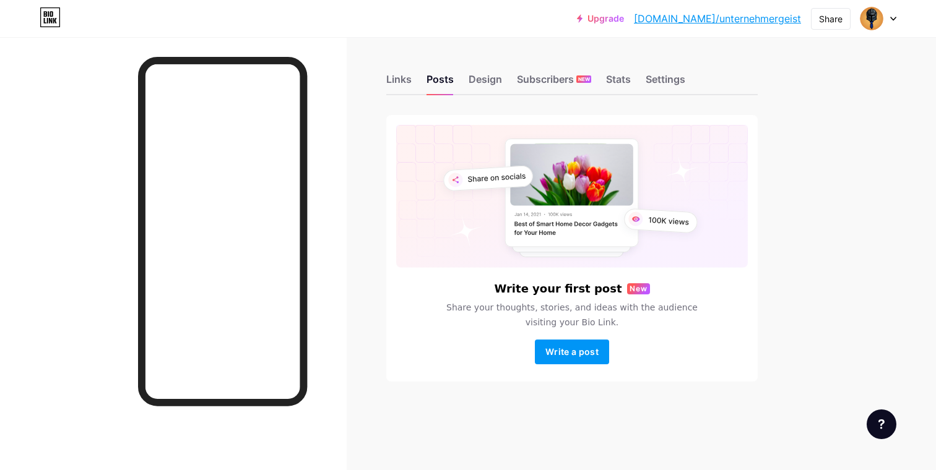
click at [504, 88] on div "Links Posts Design Subscribers NEW Stats Settings" at bounding box center [571, 73] width 371 height 43
click at [489, 86] on div "Design" at bounding box center [484, 83] width 33 height 22
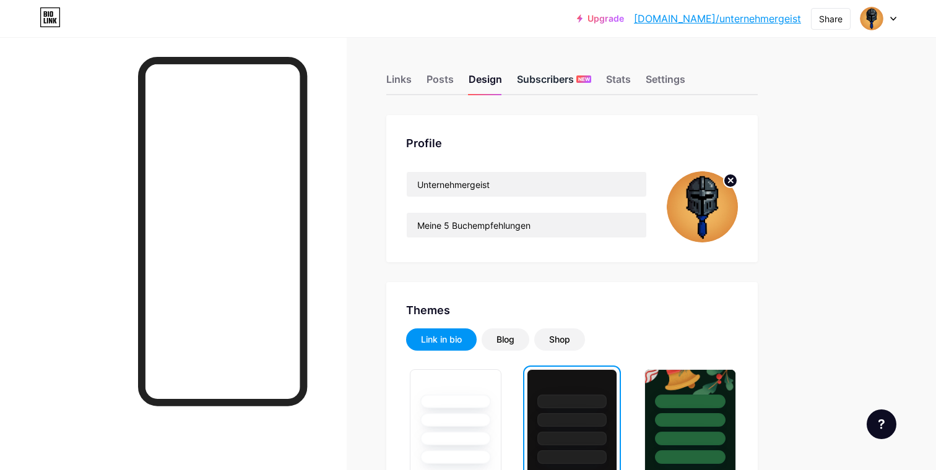
click at [551, 90] on div "Subscribers NEW" at bounding box center [554, 83] width 74 height 22
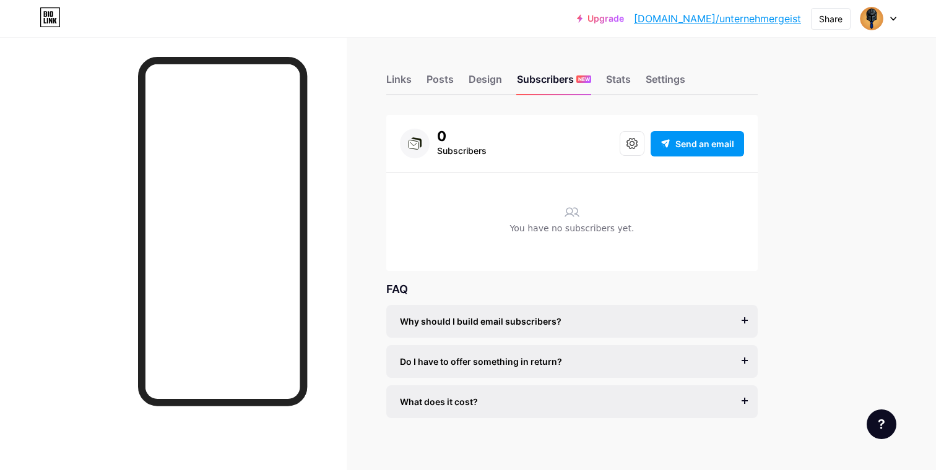
click at [612, 152] on div "0 Subscribers Send an email" at bounding box center [572, 144] width 344 height 30
drag, startPoint x: 620, startPoint y: 152, endPoint x: 544, endPoint y: 258, distance: 130.9
click at [544, 258] on div "0 Subscribers Send an email You have no subscribers yet." at bounding box center [571, 193] width 371 height 156
click at [533, 373] on div "Do I have to offer something in return? It’s better if you do, but most creator…" at bounding box center [571, 361] width 371 height 33
click at [531, 398] on div "What does it cost?" at bounding box center [572, 401] width 344 height 13
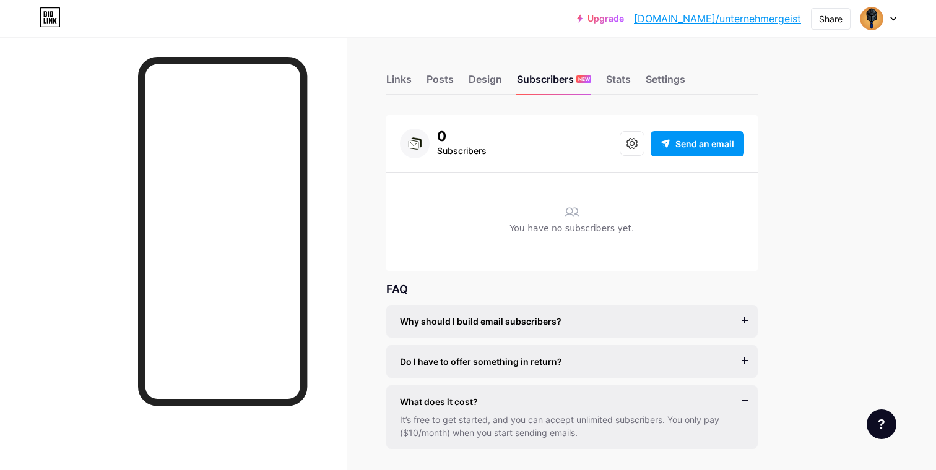
scroll to position [12, 0]
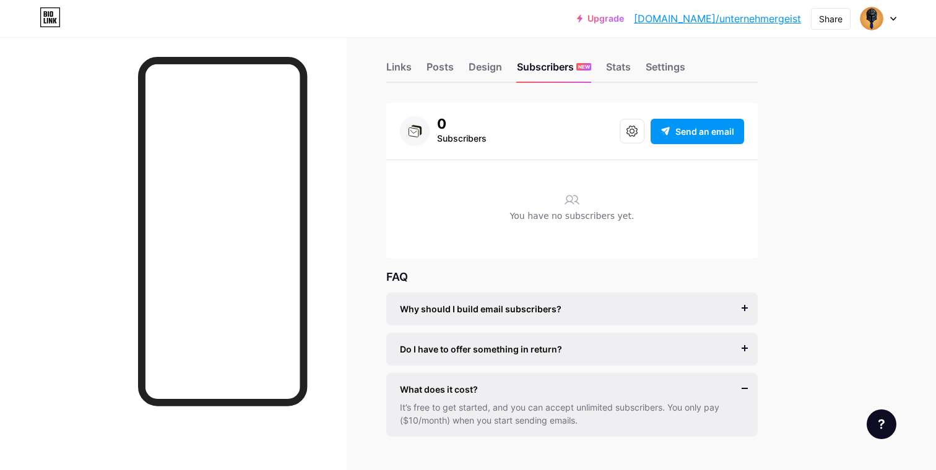
click at [514, 348] on span "Do I have to offer something in return?" at bounding box center [481, 349] width 162 height 13
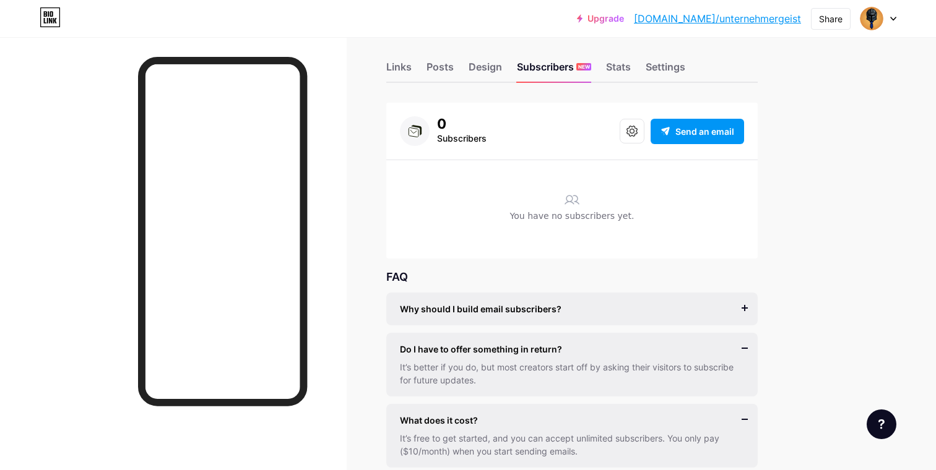
click at [496, 296] on div "Why should I build email subscribers? Email is the only reliable medium to buil…" at bounding box center [571, 309] width 371 height 33
click at [496, 301] on div "Why should I build email subscribers? Email is the only reliable medium to buil…" at bounding box center [571, 309] width 371 height 33
click at [498, 307] on span "Why should I build email subscribers?" at bounding box center [481, 309] width 162 height 13
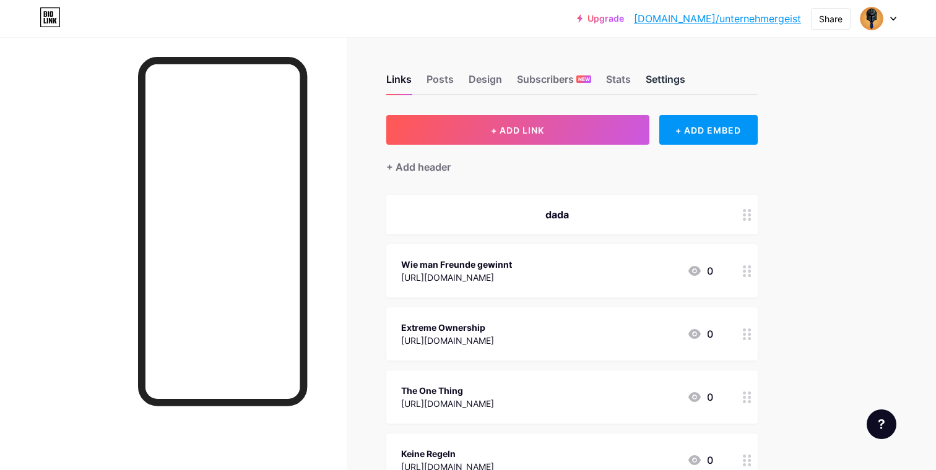
click at [680, 72] on div "Settings" at bounding box center [665, 83] width 40 height 22
